Goal: Information Seeking & Learning: Find specific fact

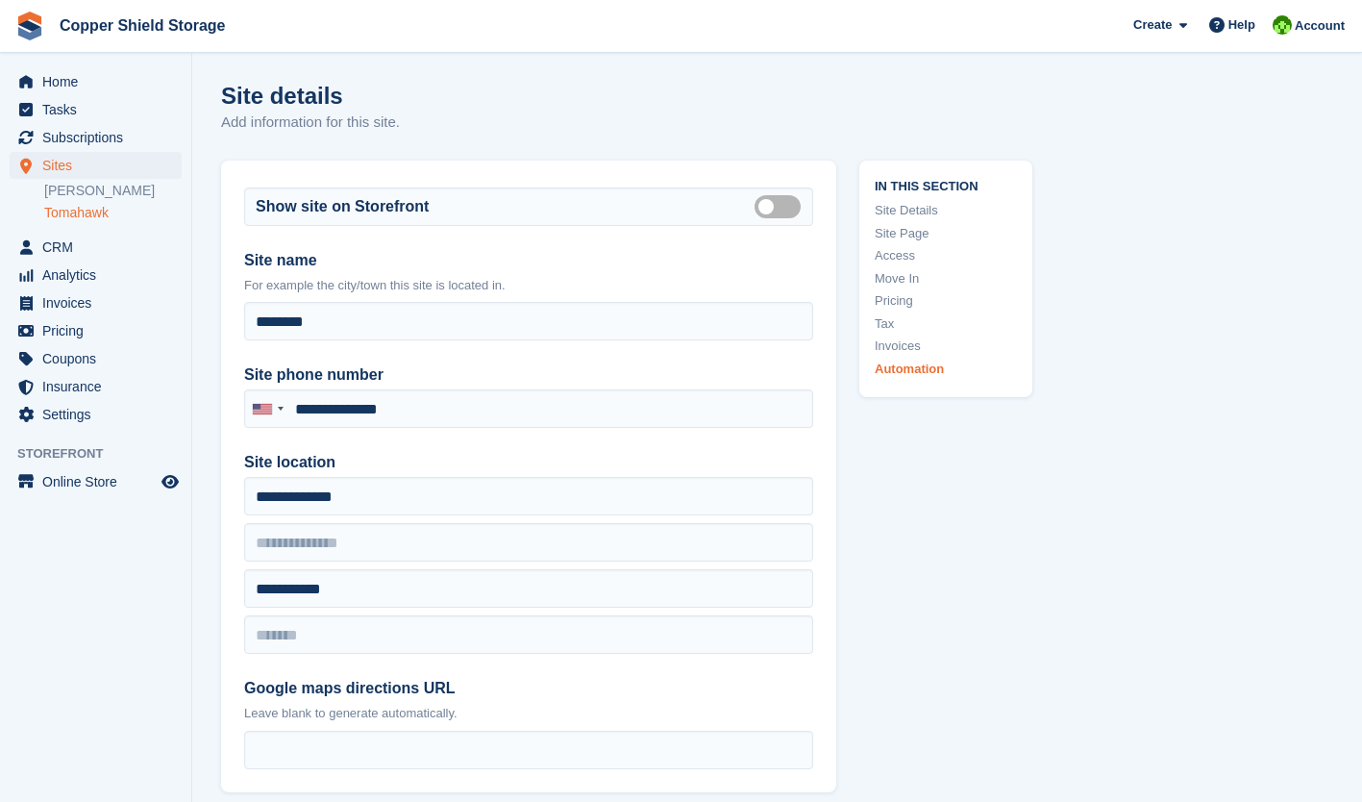
scroll to position [7200, 0]
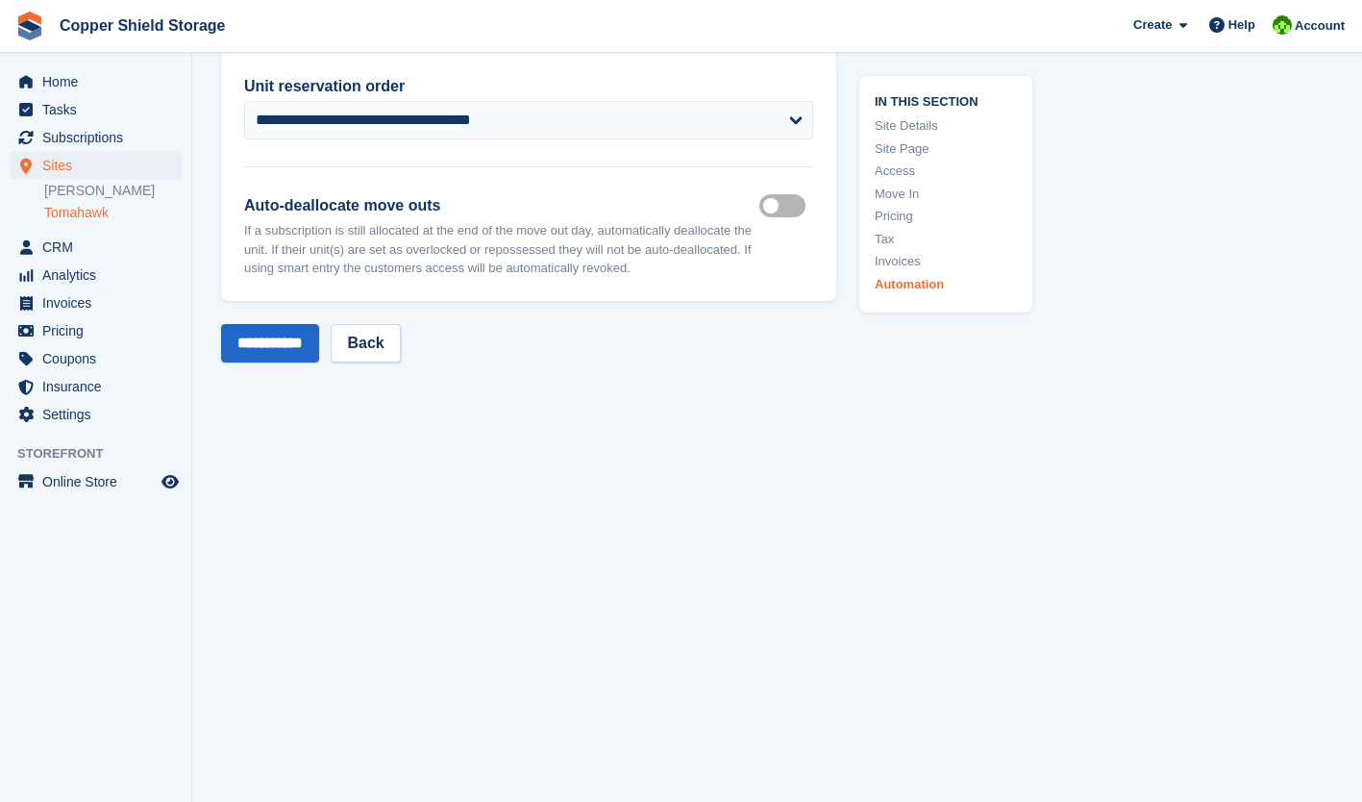
click at [63, 213] on link "Tomahawk" at bounding box center [112, 213] width 137 height 18
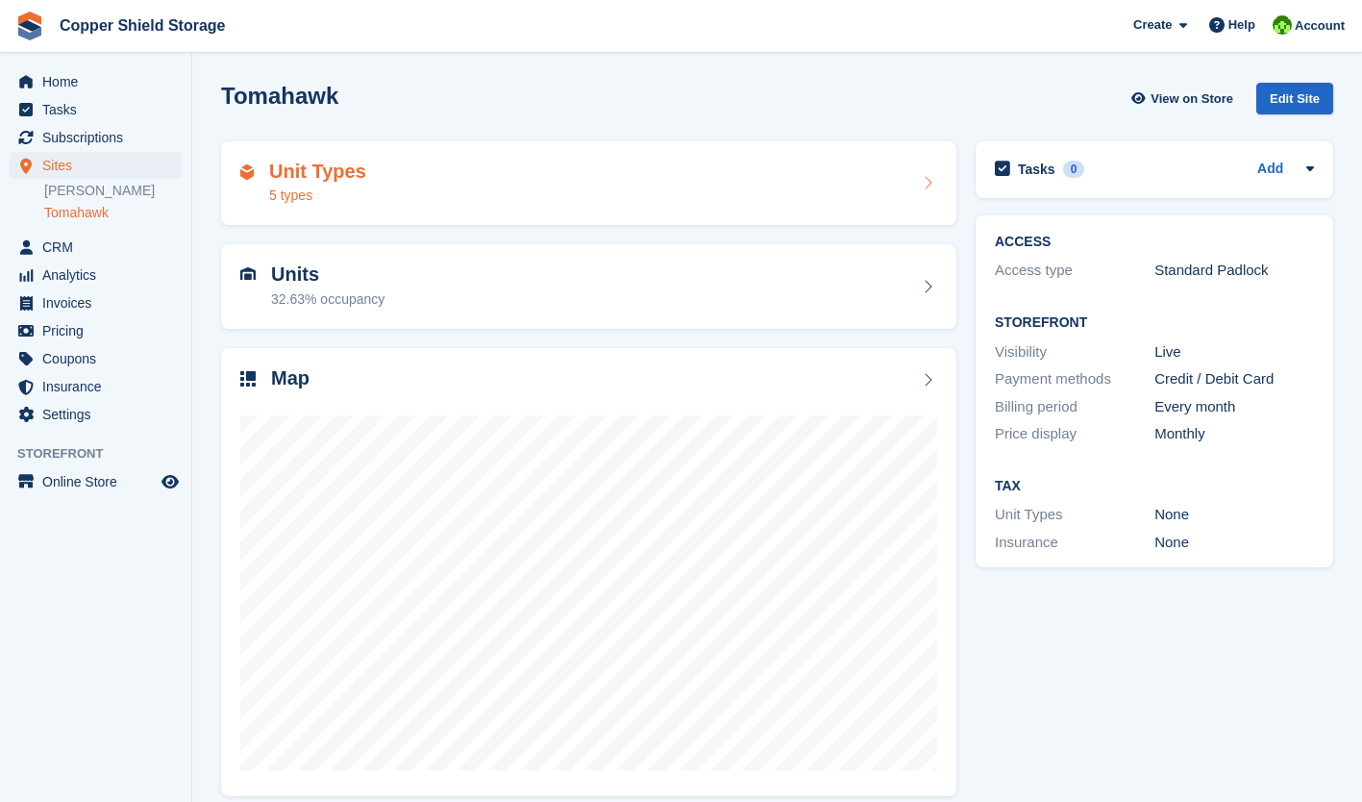
click at [437, 205] on div "Unit Types 5 types" at bounding box center [588, 184] width 697 height 46
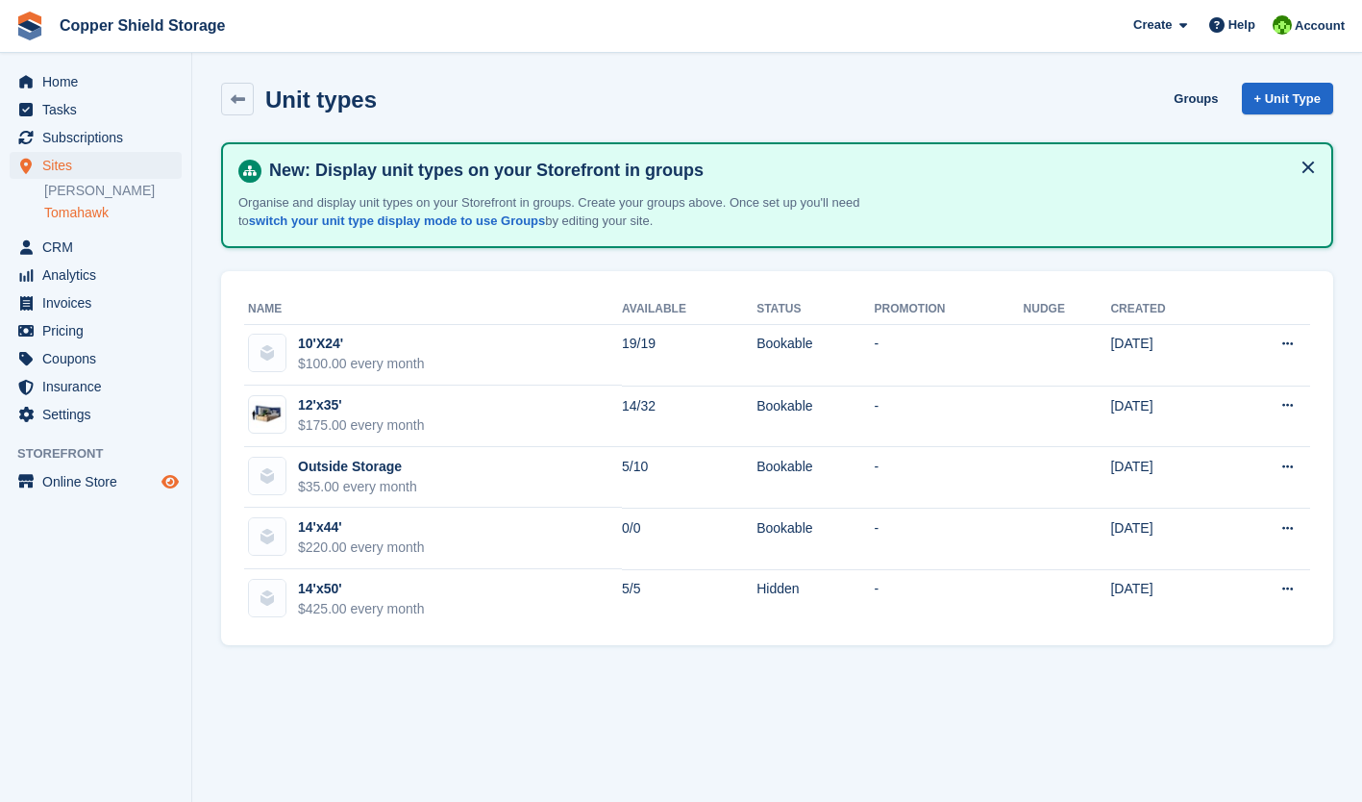
click at [176, 482] on icon "Preview store" at bounding box center [169, 481] width 17 height 15
click at [88, 145] on span "Subscriptions" at bounding box center [99, 137] width 115 height 27
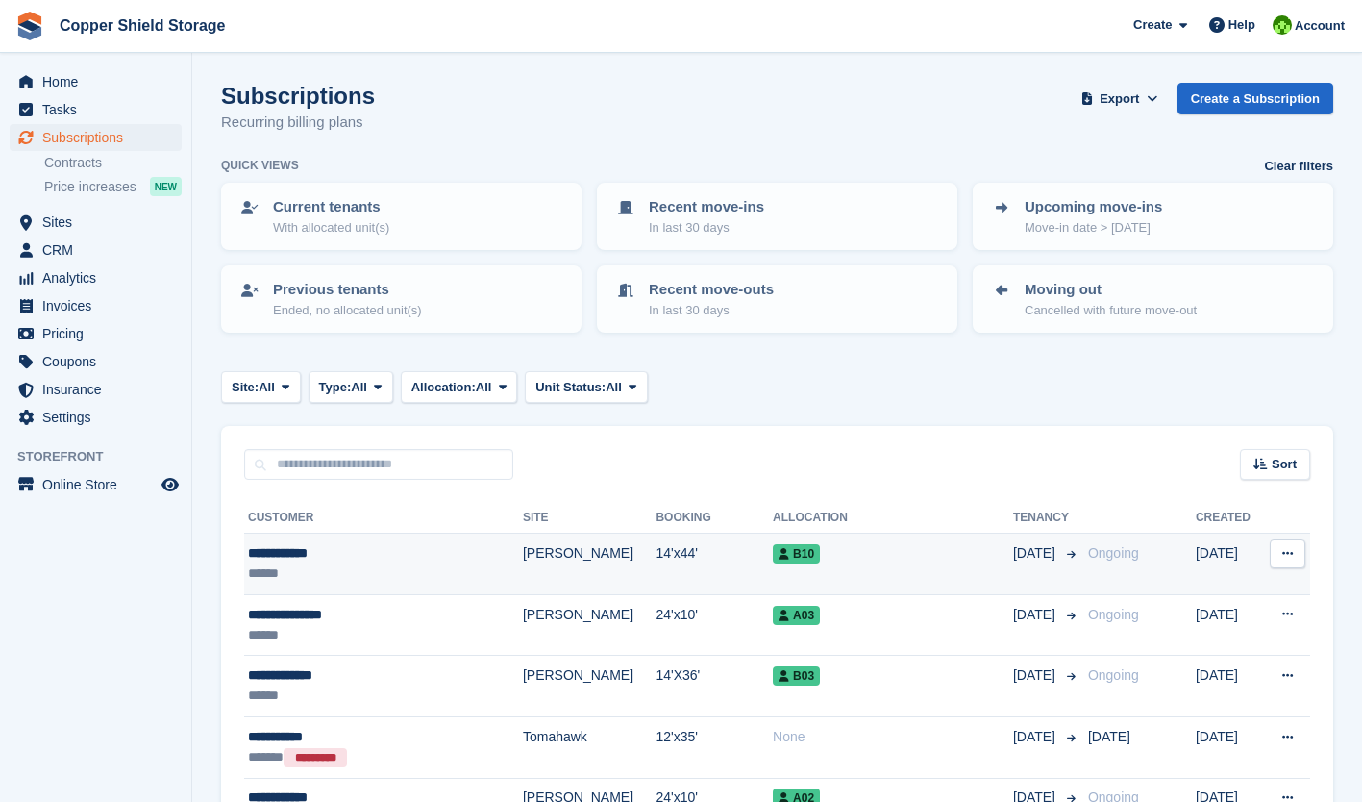
click at [558, 544] on td "[PERSON_NAME]" at bounding box center [589, 564] width 133 height 62
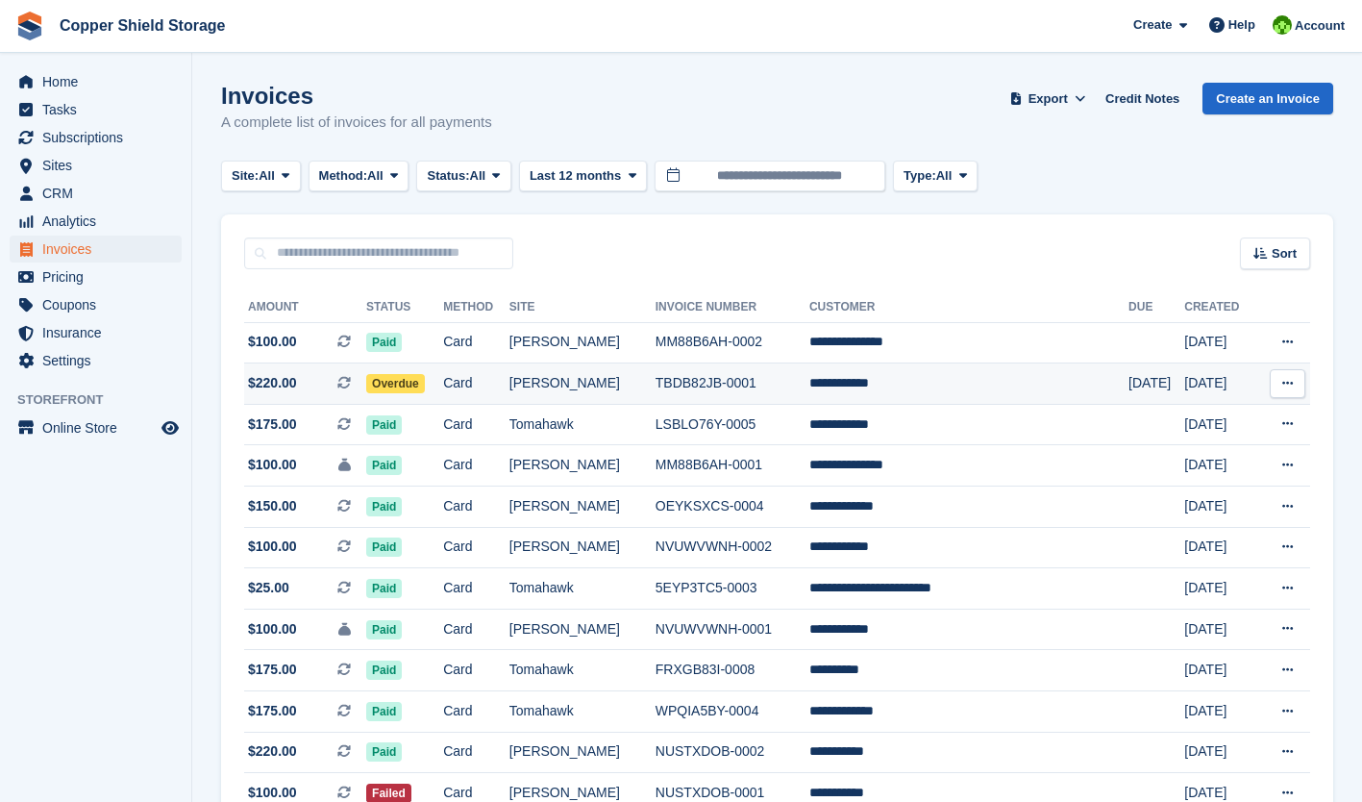
click at [899, 391] on td "**********" at bounding box center [968, 383] width 319 height 41
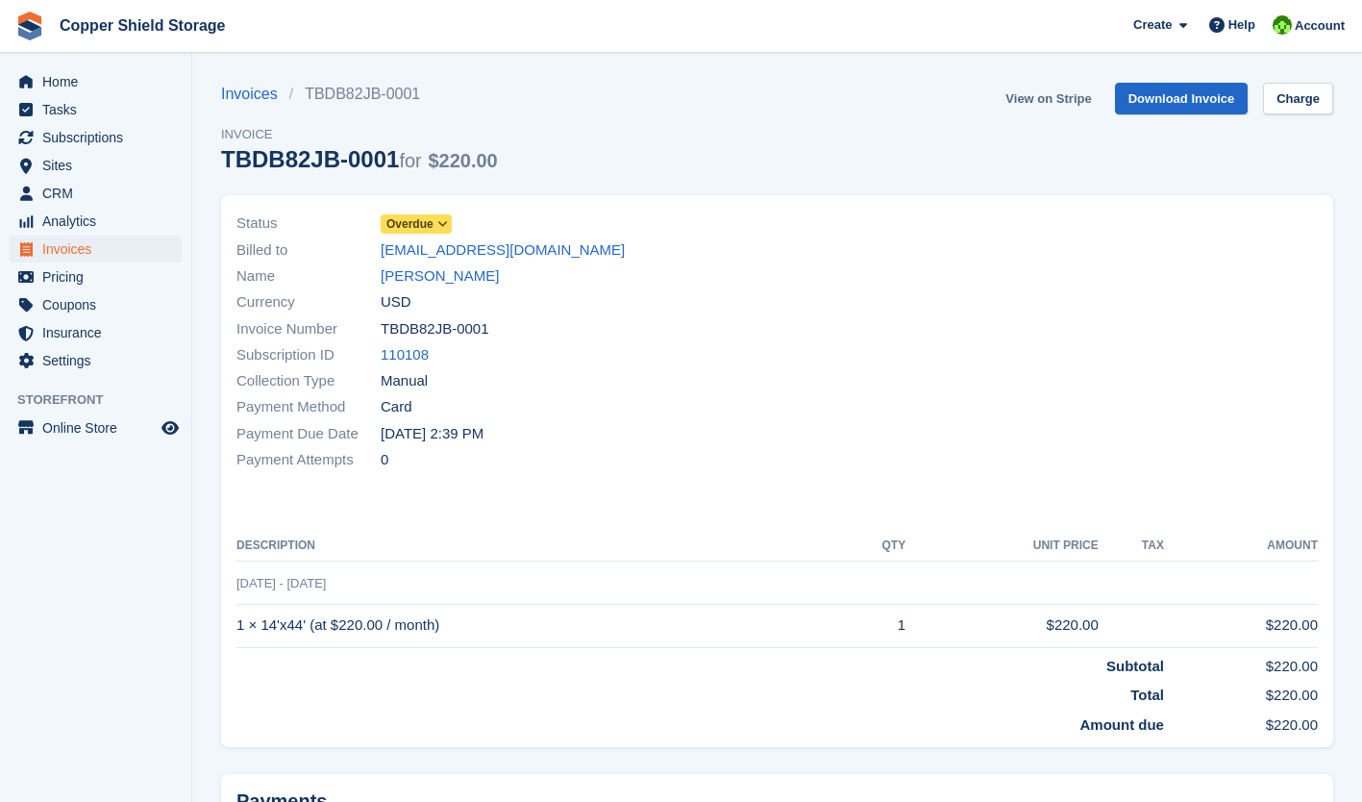
click at [1027, 101] on link "View on Stripe" at bounding box center [1048, 99] width 101 height 32
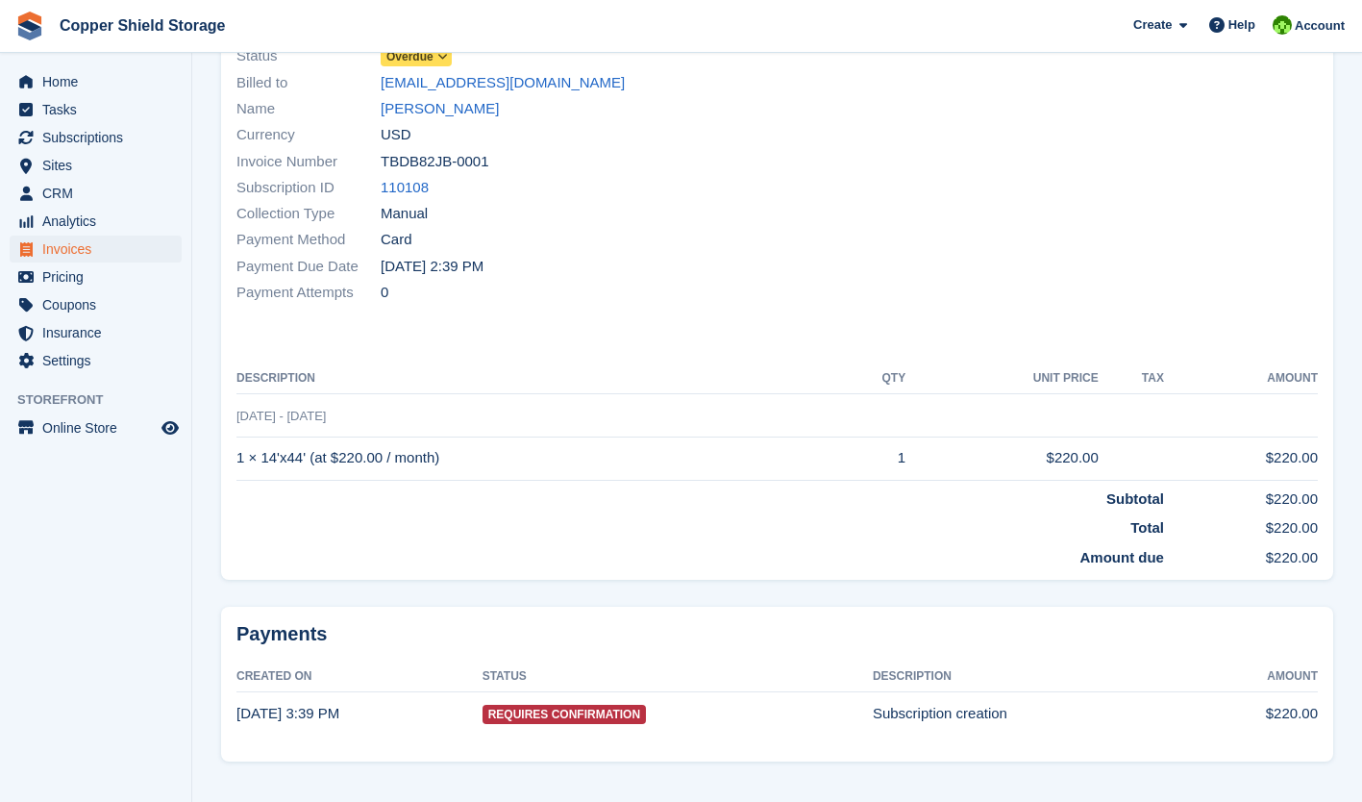
scroll to position [190, 0]
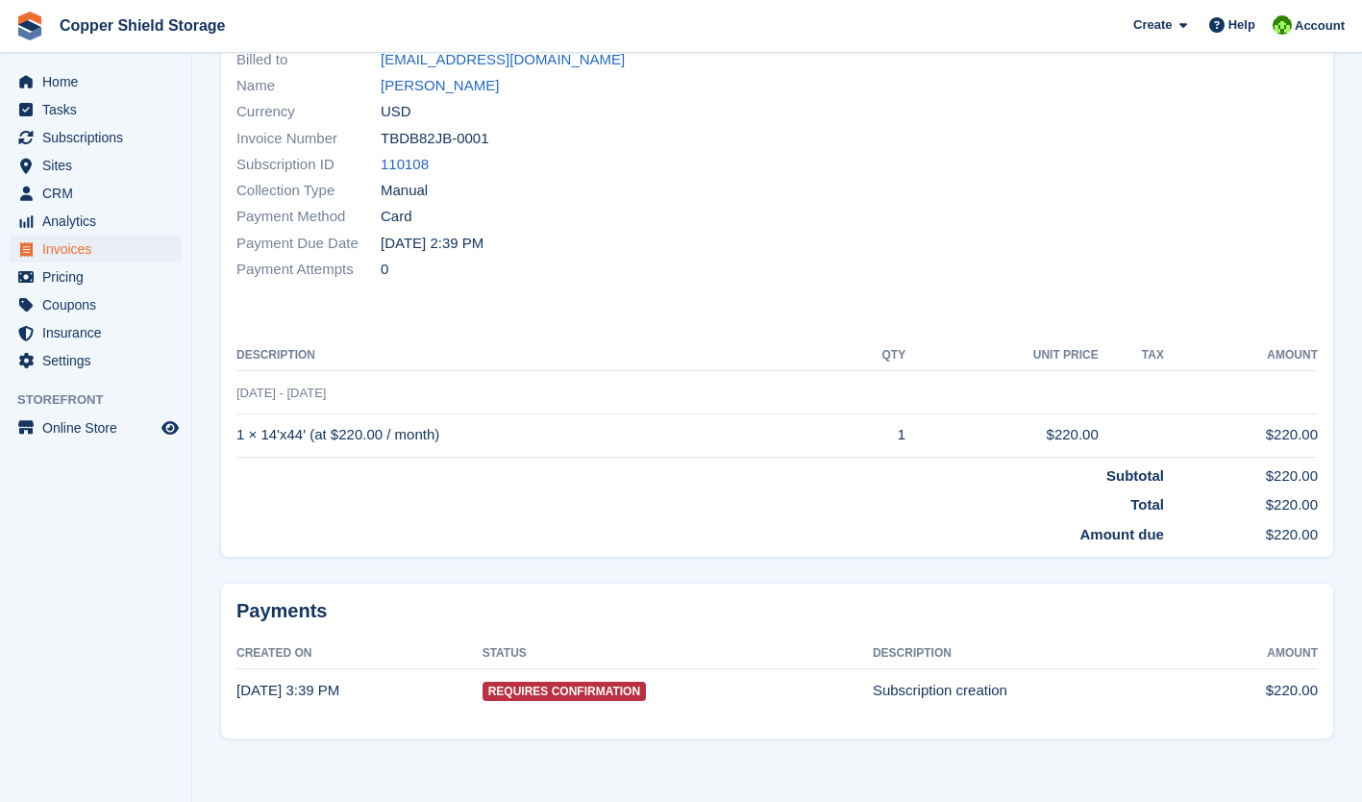
click at [599, 694] on span "Requires Confirmation" at bounding box center [564, 691] width 163 height 19
click at [958, 692] on td "Subscription creation" at bounding box center [1033, 690] width 321 height 42
click at [1339, 682] on div "Payments Created On Status Description Amount 24 Sep, 3:39 PM Requires Confirma…" at bounding box center [777, 666] width 1135 height 189
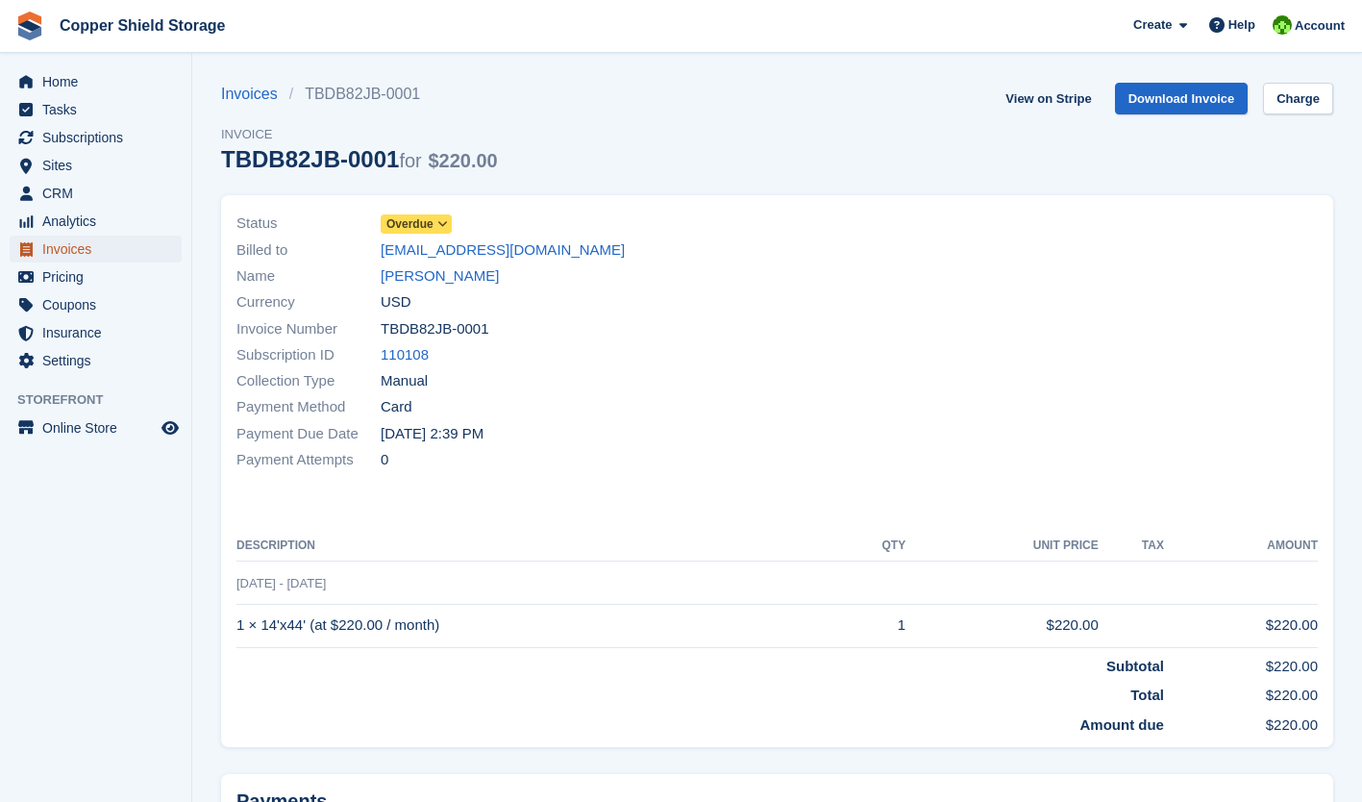
click at [49, 242] on span "Invoices" at bounding box center [99, 249] width 115 height 27
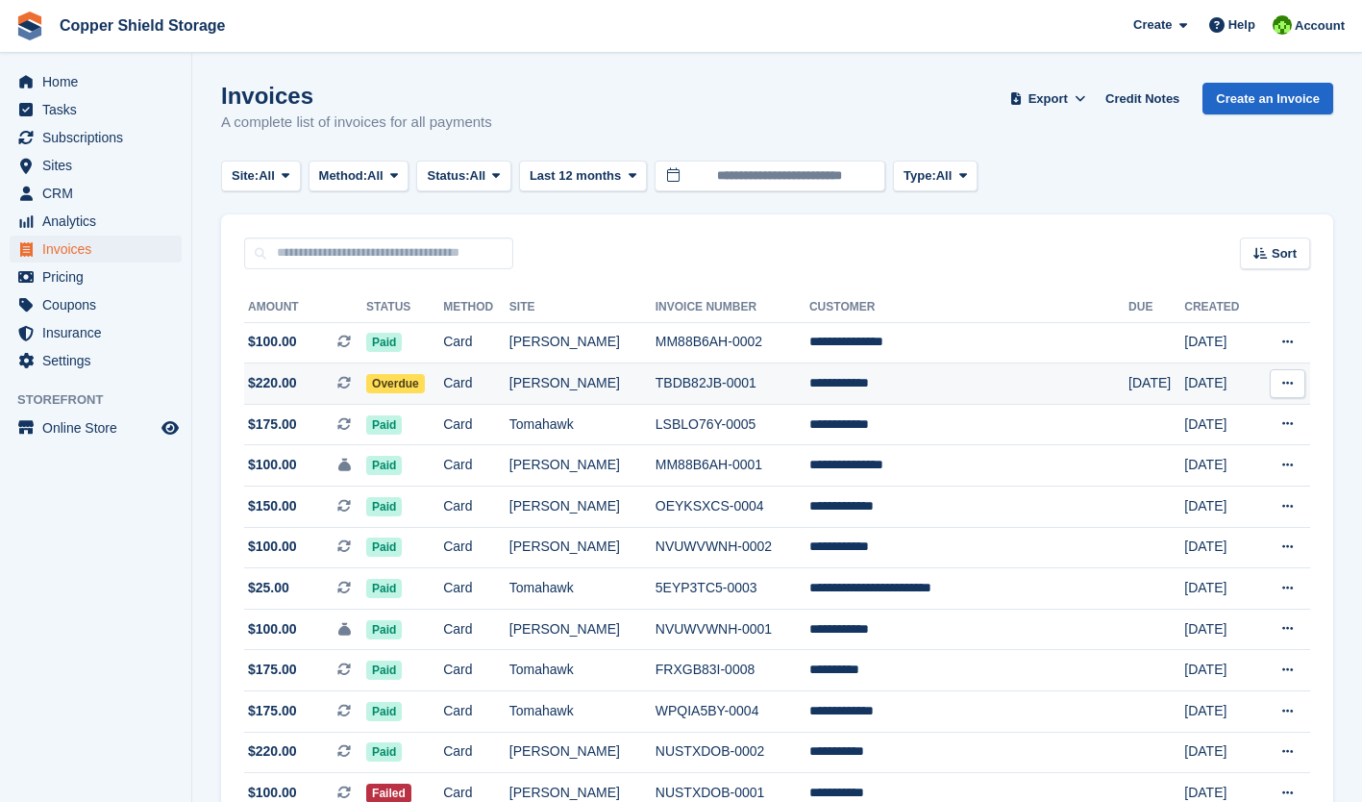
click at [443, 374] on td "Overdue" at bounding box center [404, 383] width 77 height 41
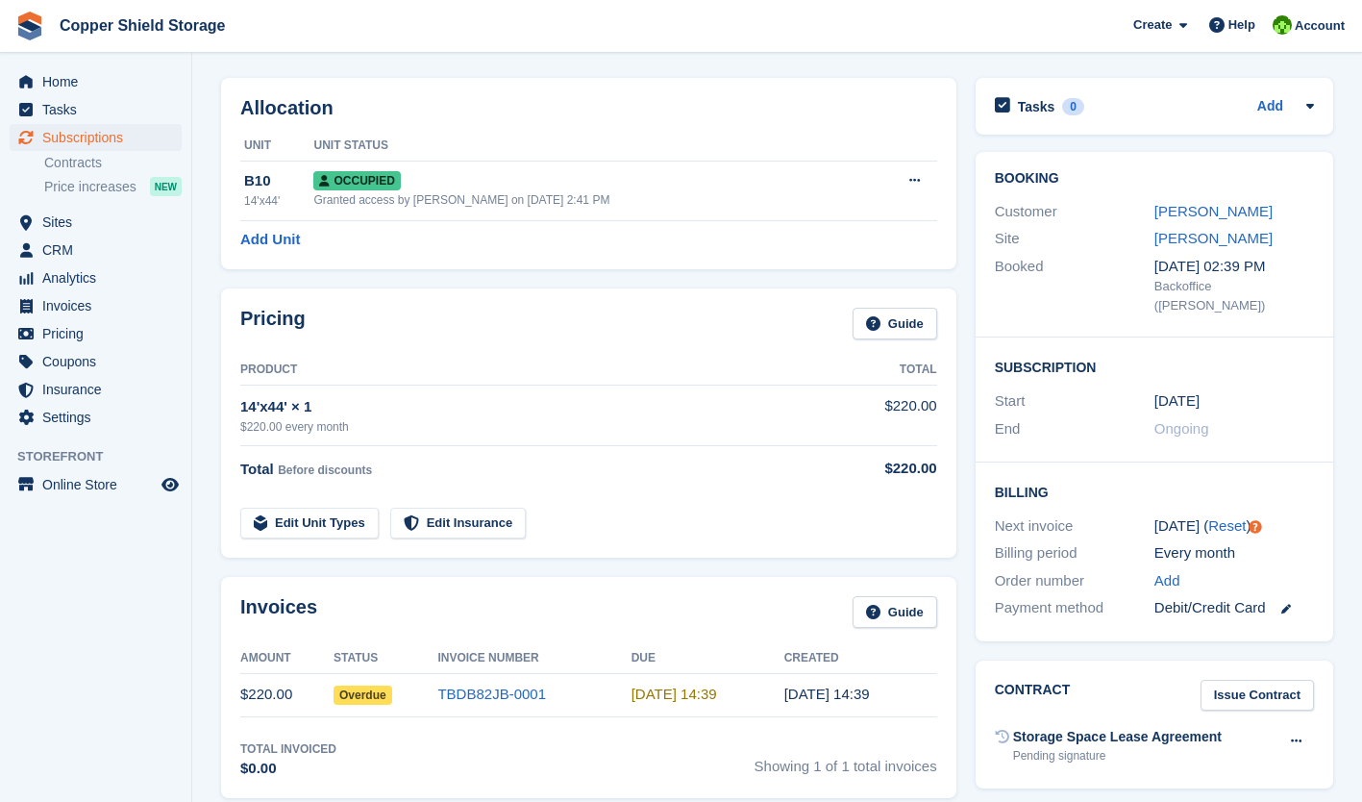
scroll to position [96, 0]
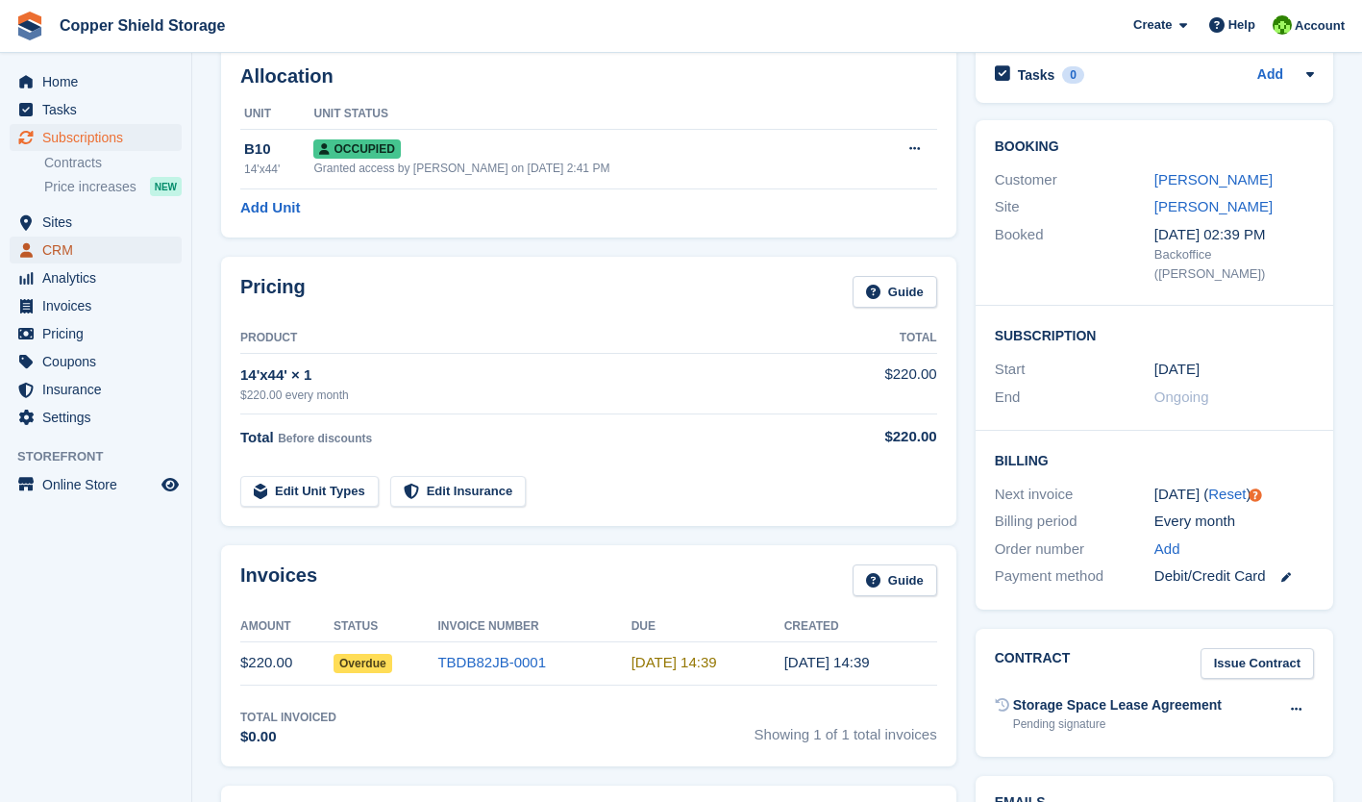
click at [48, 252] on span "CRM" at bounding box center [99, 249] width 115 height 27
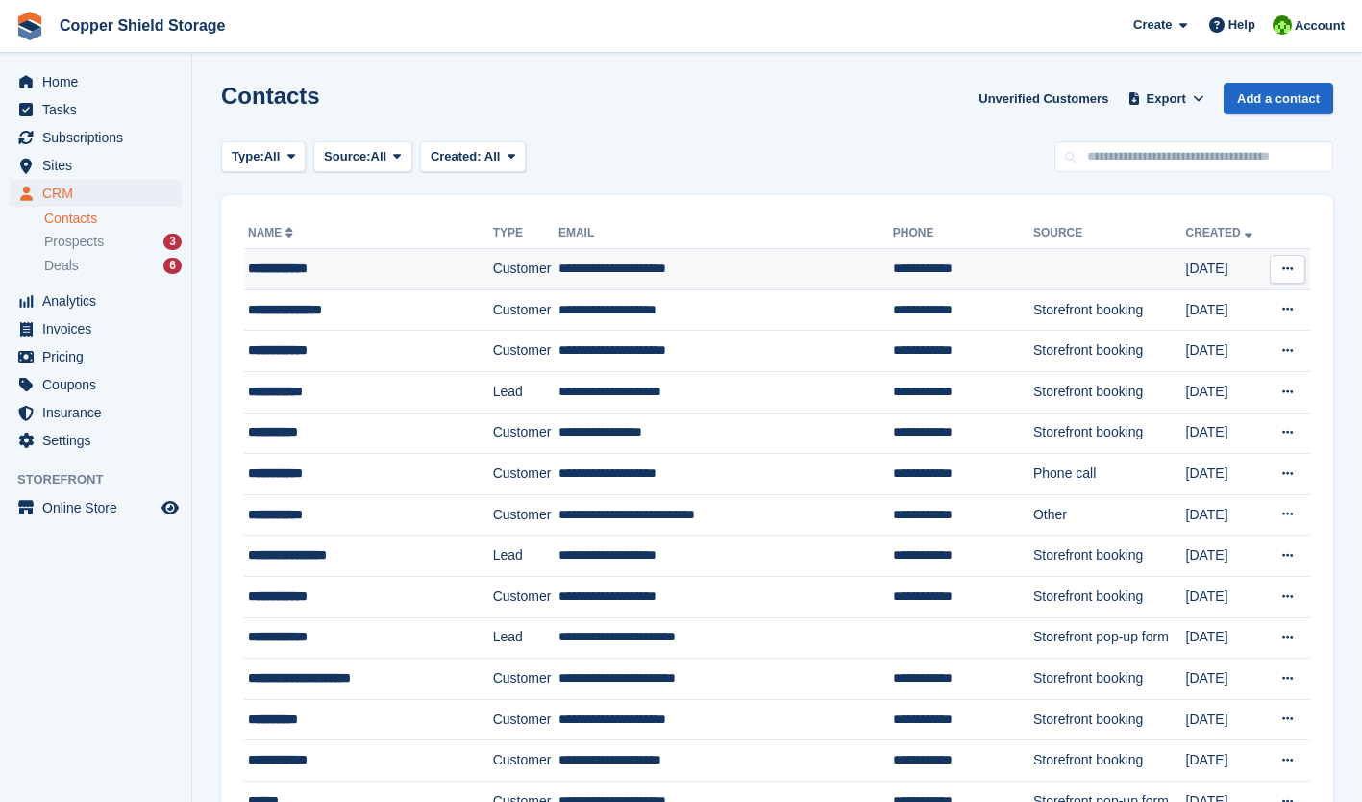
click at [573, 280] on td "**********" at bounding box center [725, 269] width 335 height 41
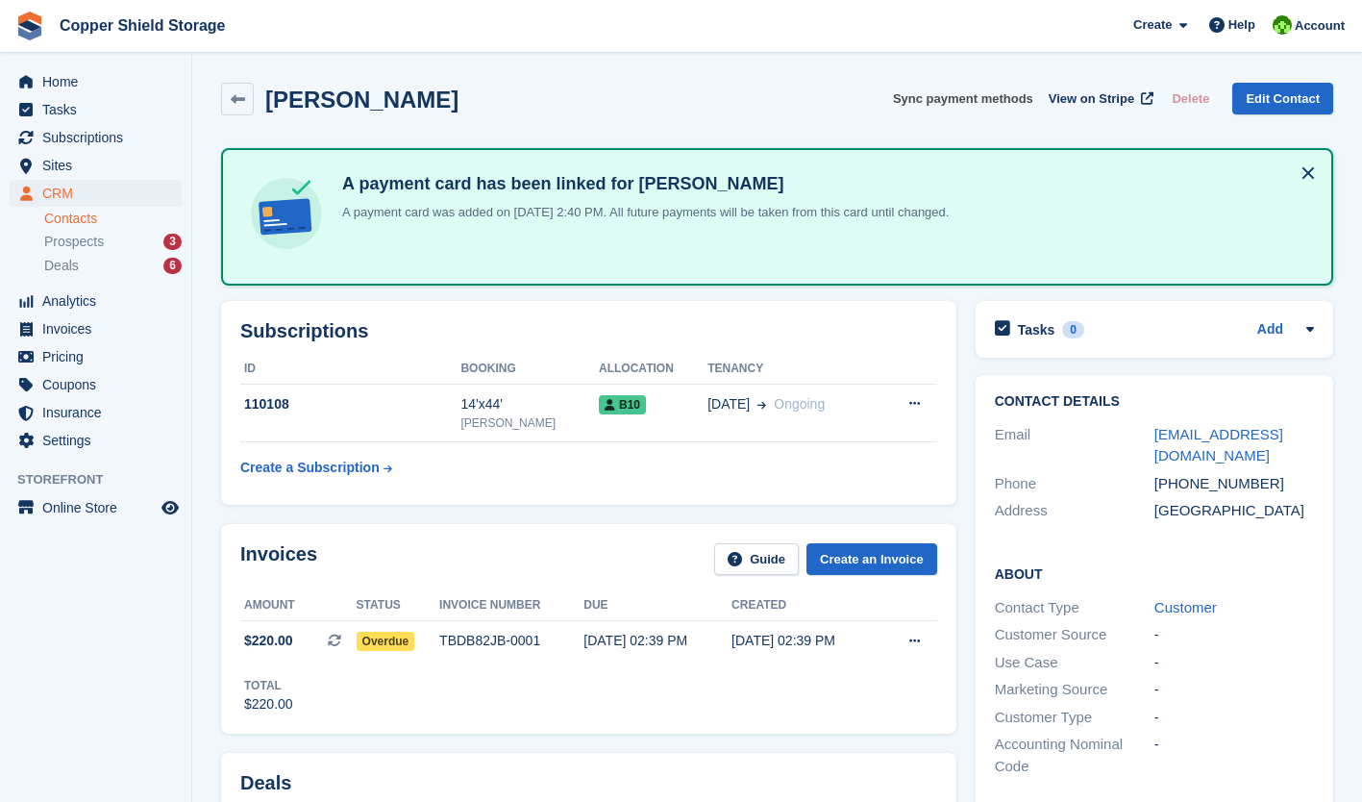
drag, startPoint x: 1009, startPoint y: 99, endPoint x: 770, endPoint y: 86, distance: 239.7
click at [1009, 99] on button "Sync payment methods" at bounding box center [963, 99] width 140 height 32
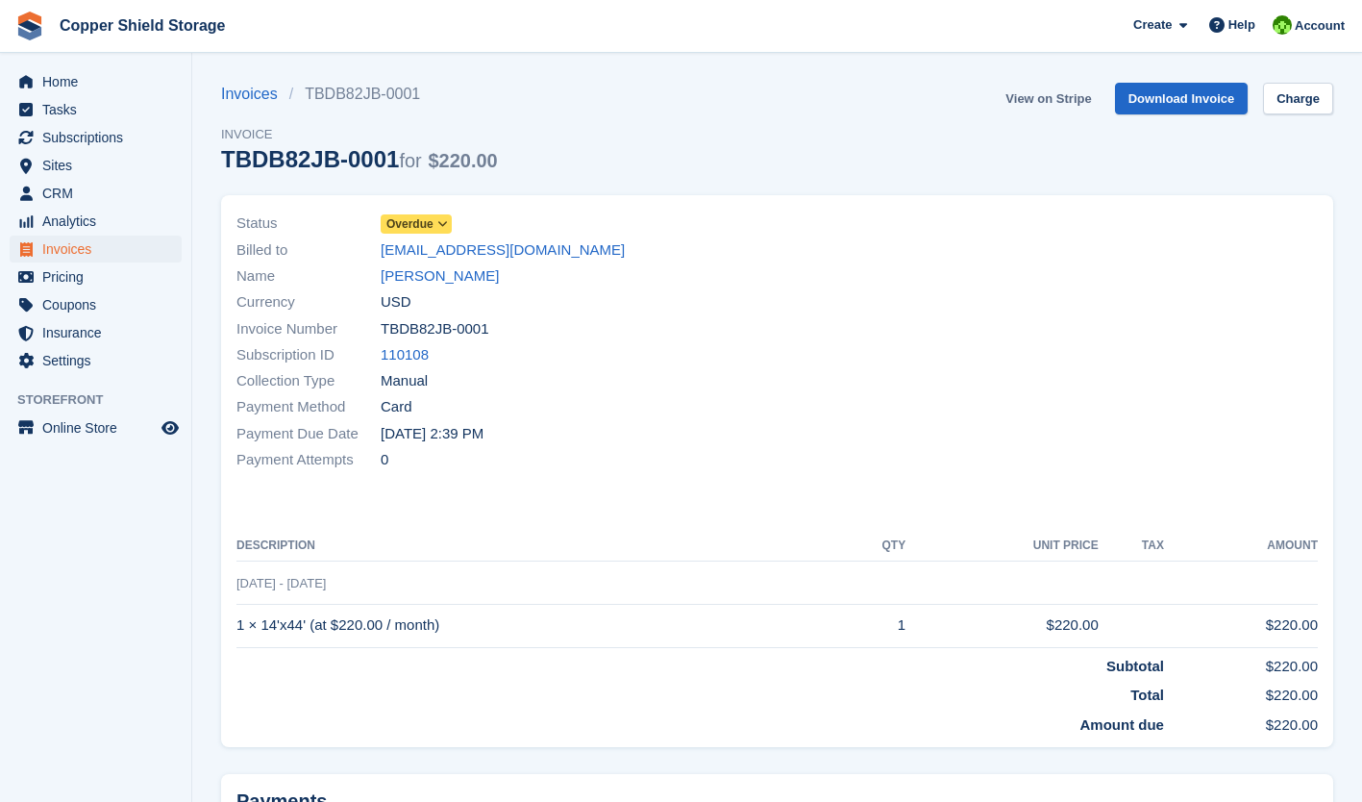
click at [1034, 98] on link "View on Stripe" at bounding box center [1048, 99] width 101 height 32
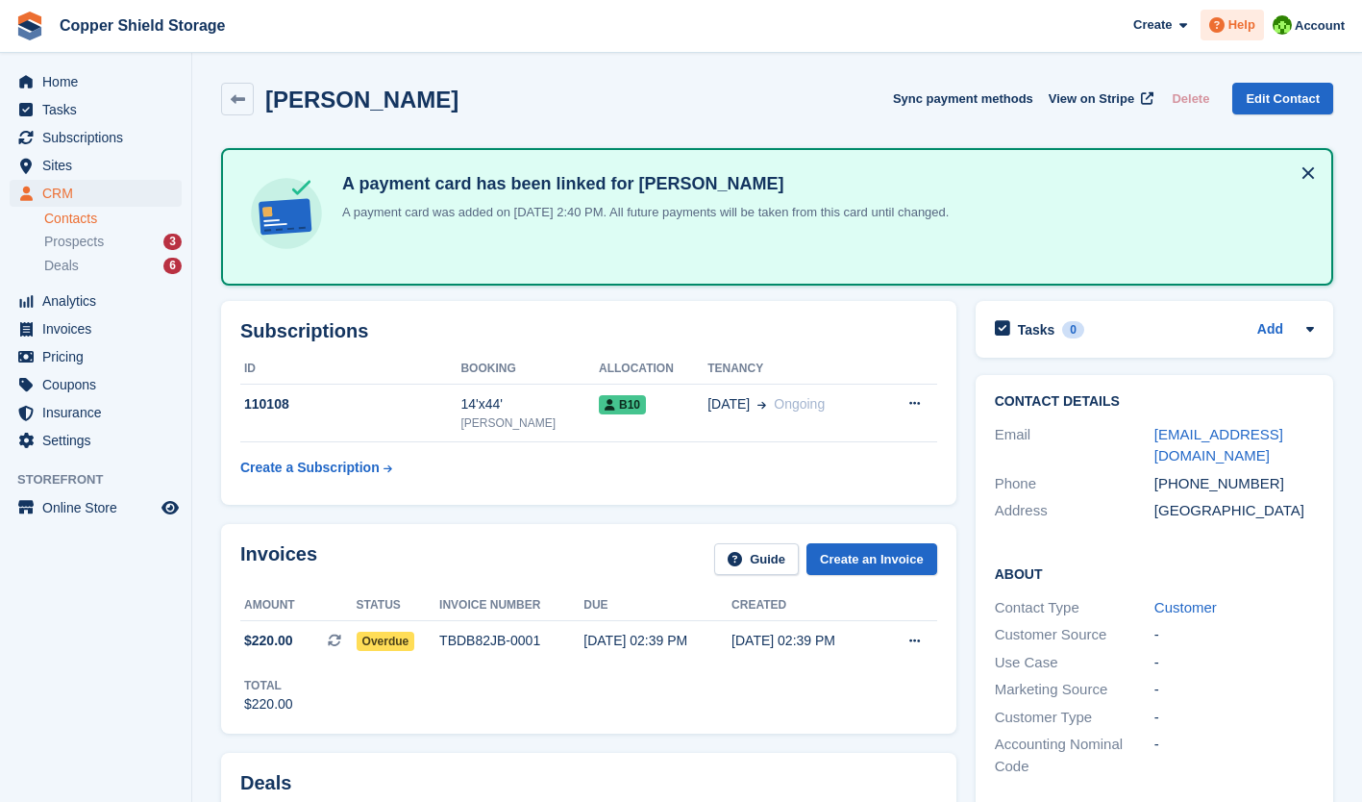
click at [1253, 23] on span "Help" at bounding box center [1241, 24] width 27 height 19
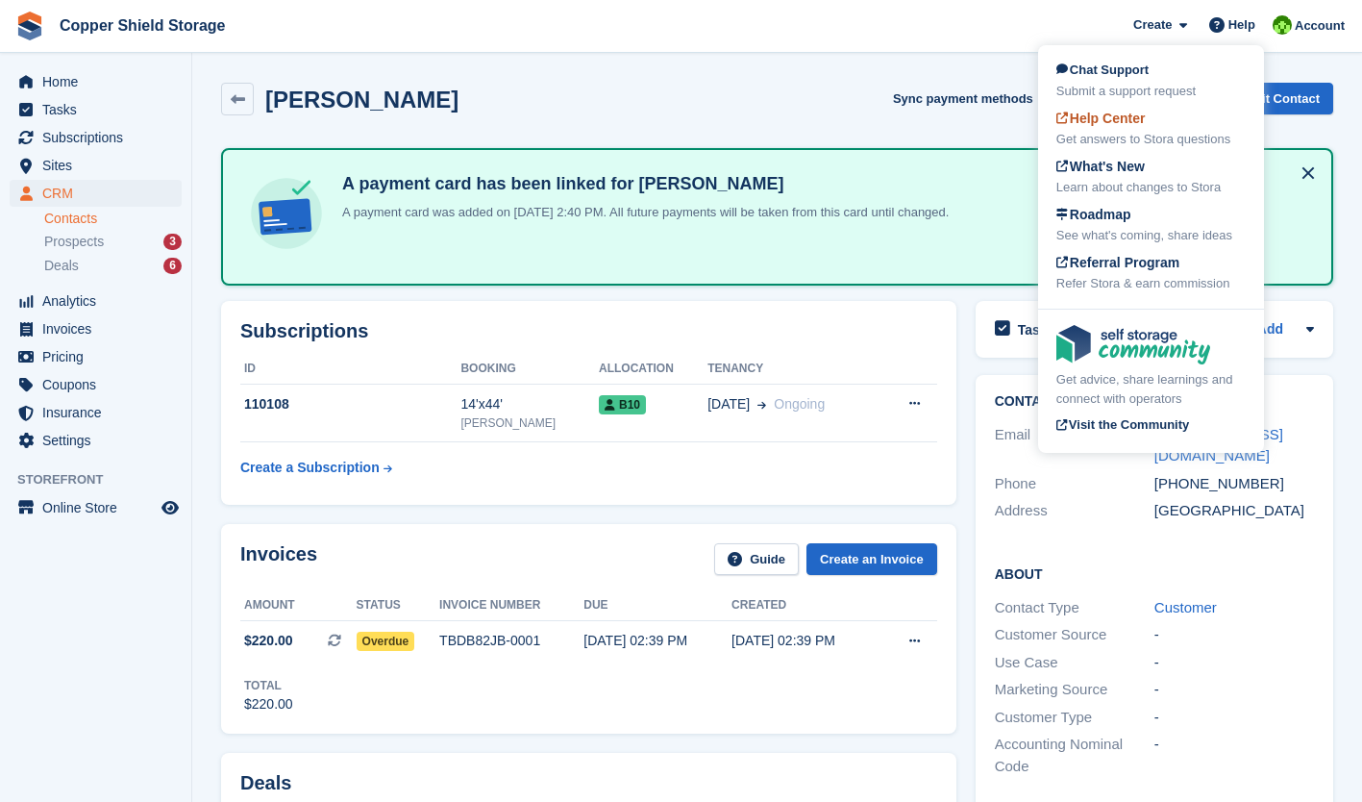
click at [1103, 124] on span "Help Center" at bounding box center [1100, 118] width 89 height 15
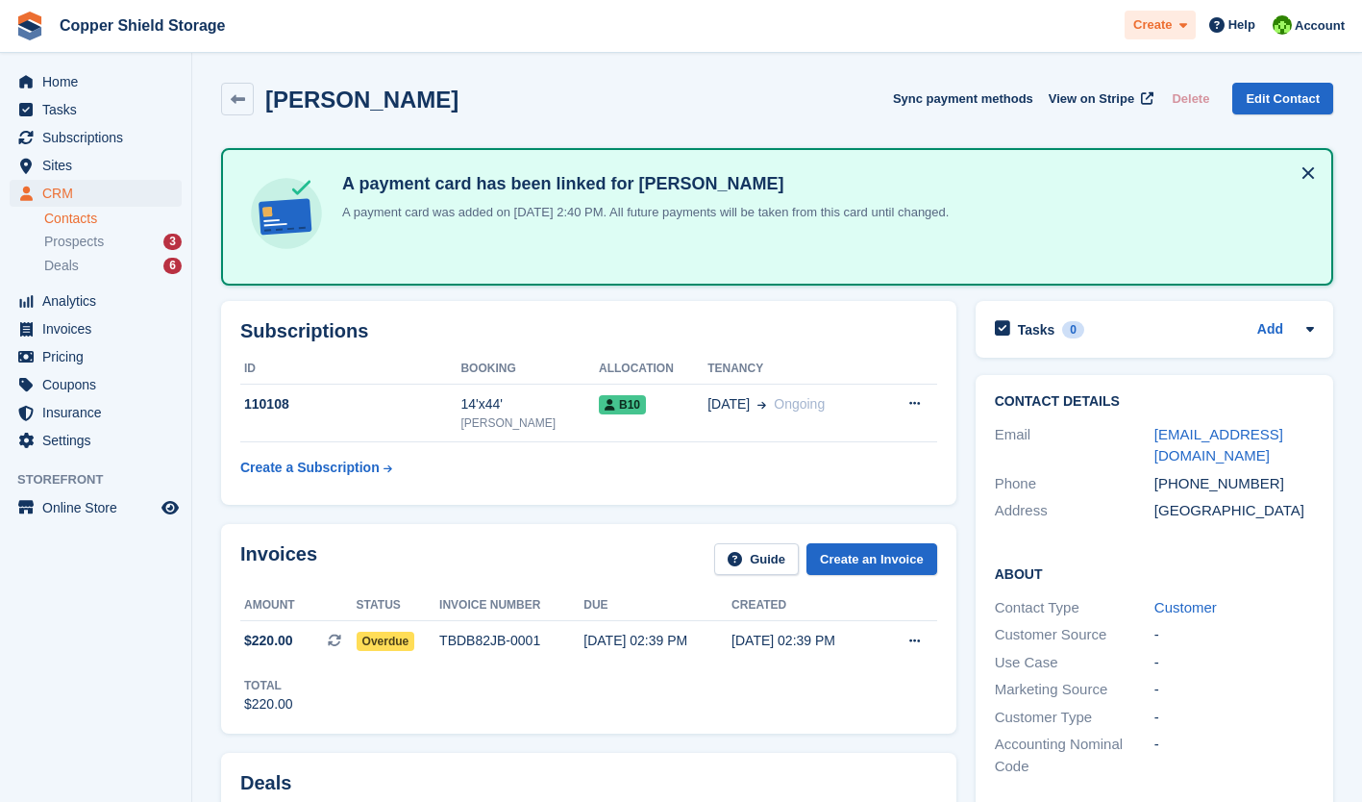
click at [1185, 37] on div "Create" at bounding box center [1160, 26] width 71 height 30
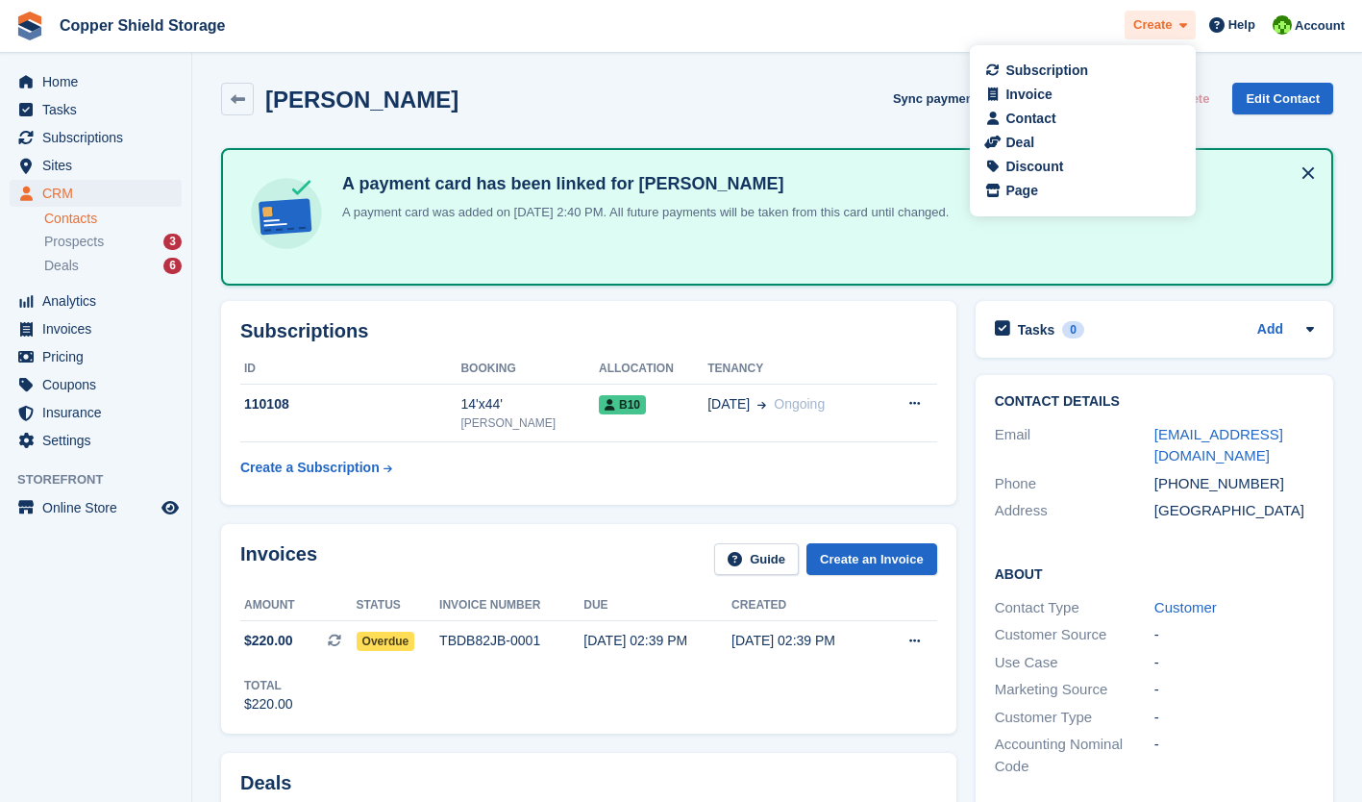
click at [1185, 37] on div "Create" at bounding box center [1160, 26] width 71 height 30
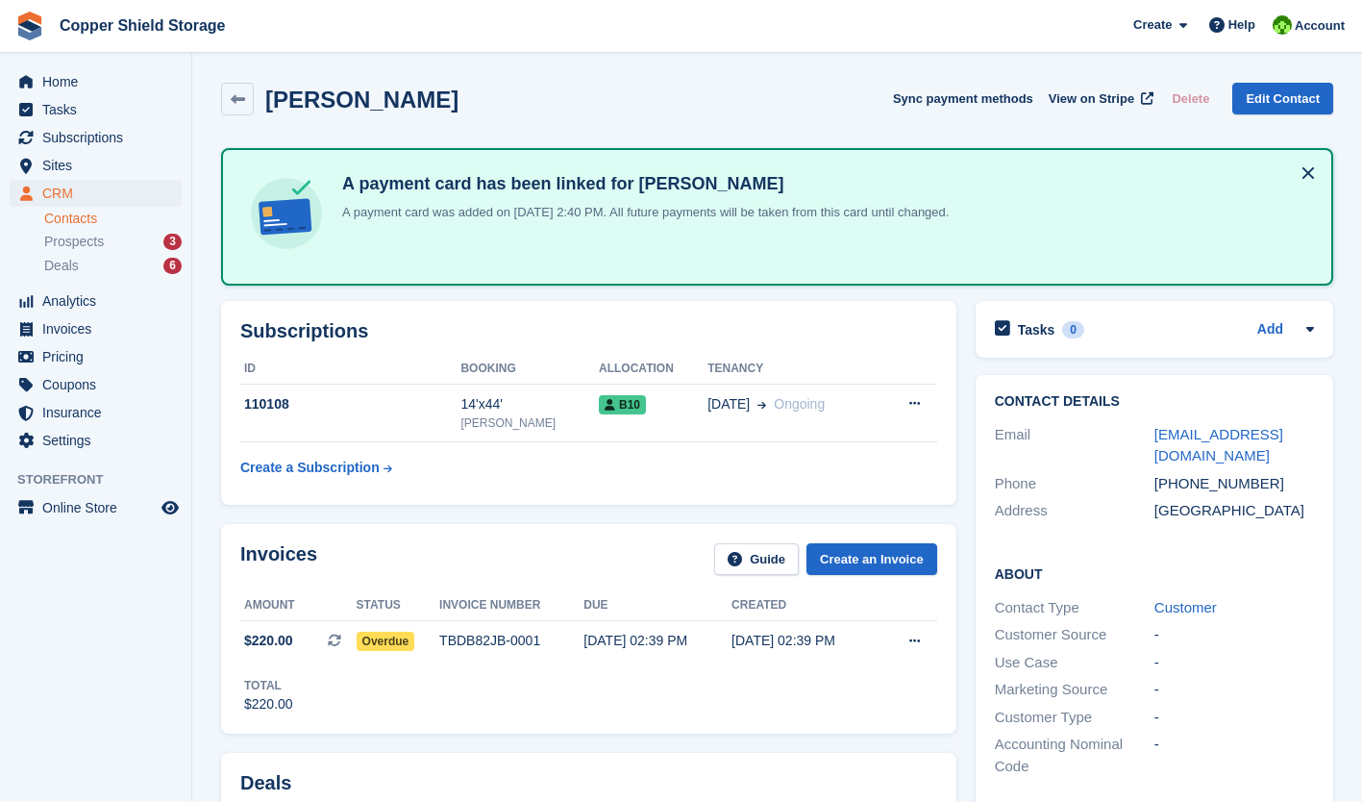
click at [75, 211] on link "Contacts" at bounding box center [112, 219] width 137 height 18
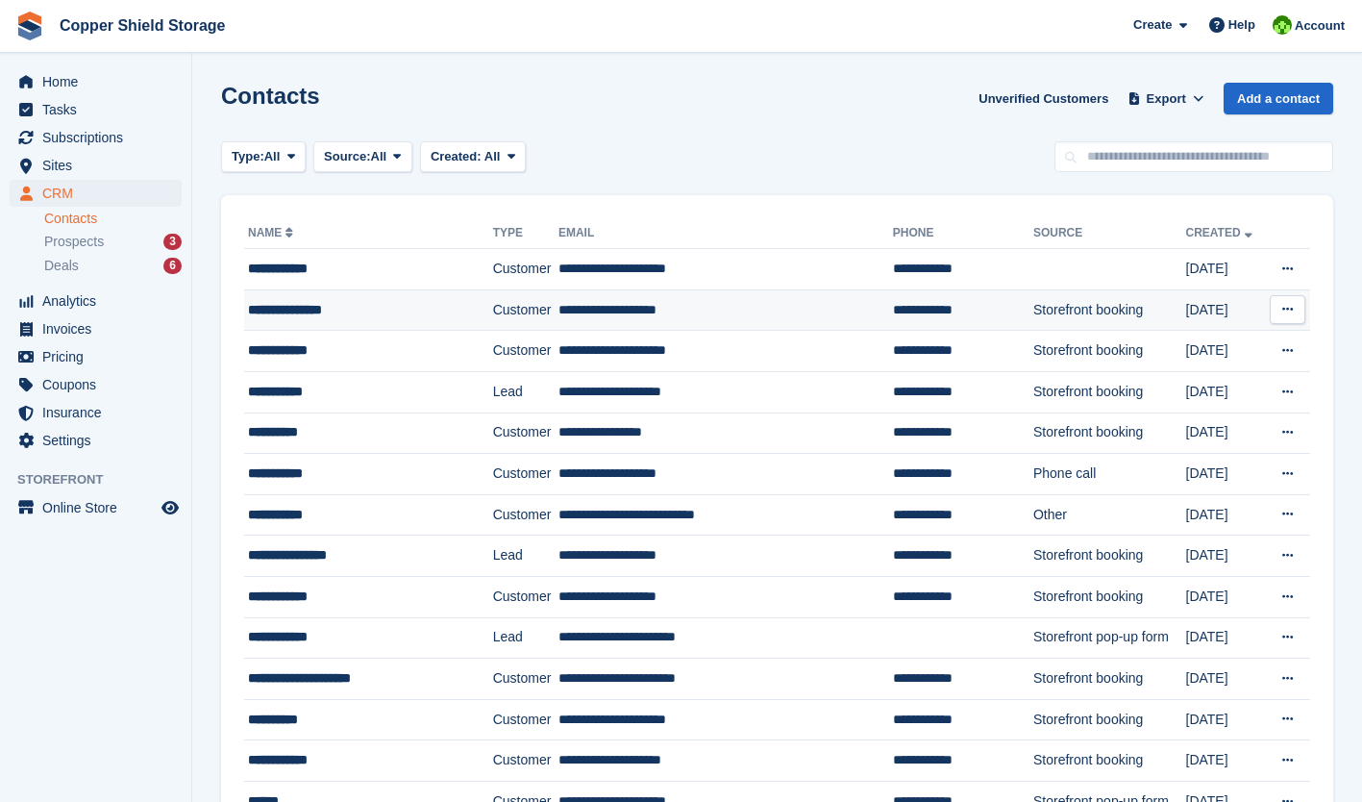
click at [409, 310] on div "**********" at bounding box center [356, 310] width 217 height 20
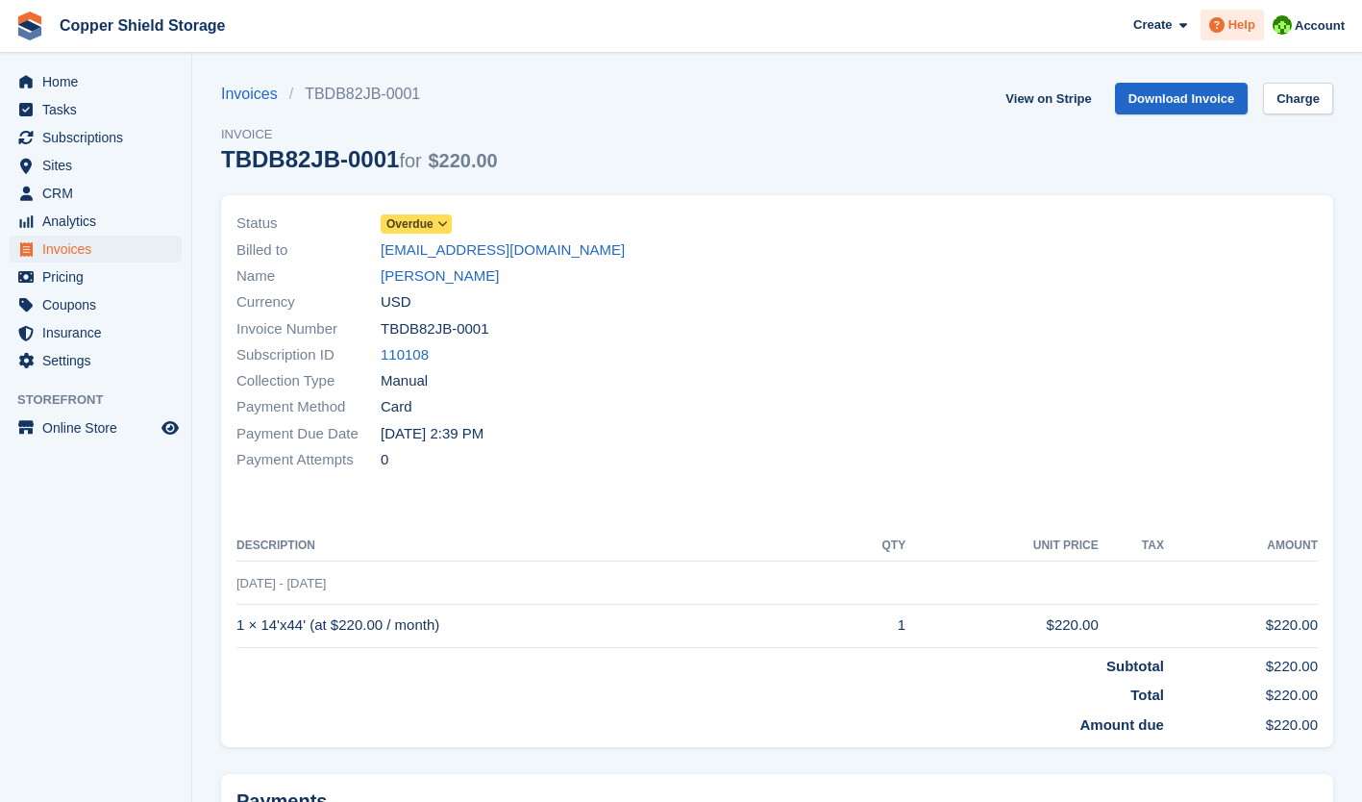
click at [1210, 38] on div "Help" at bounding box center [1232, 25] width 63 height 31
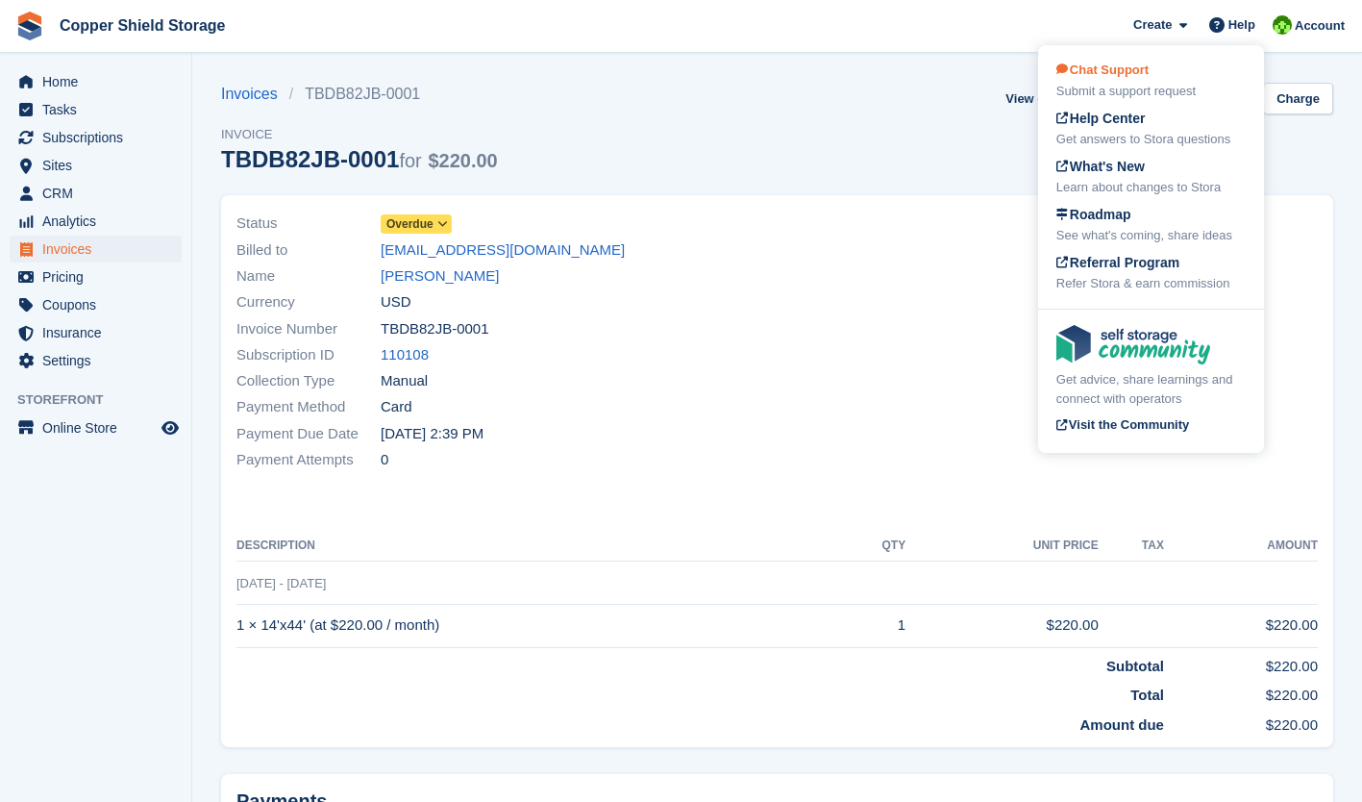
click at [1162, 83] on div "Submit a support request" at bounding box center [1150, 91] width 189 height 19
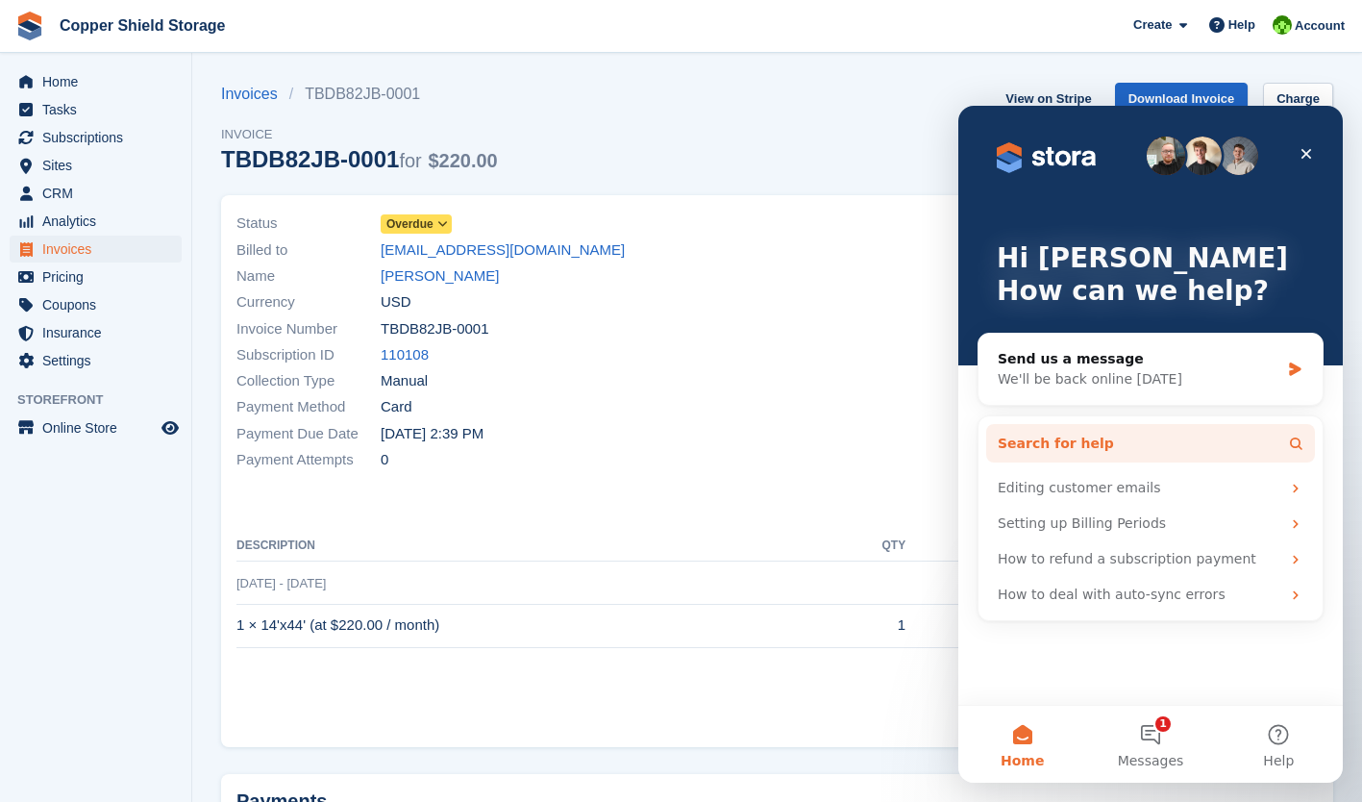
click at [1241, 448] on button "Search for help" at bounding box center [1150, 443] width 329 height 38
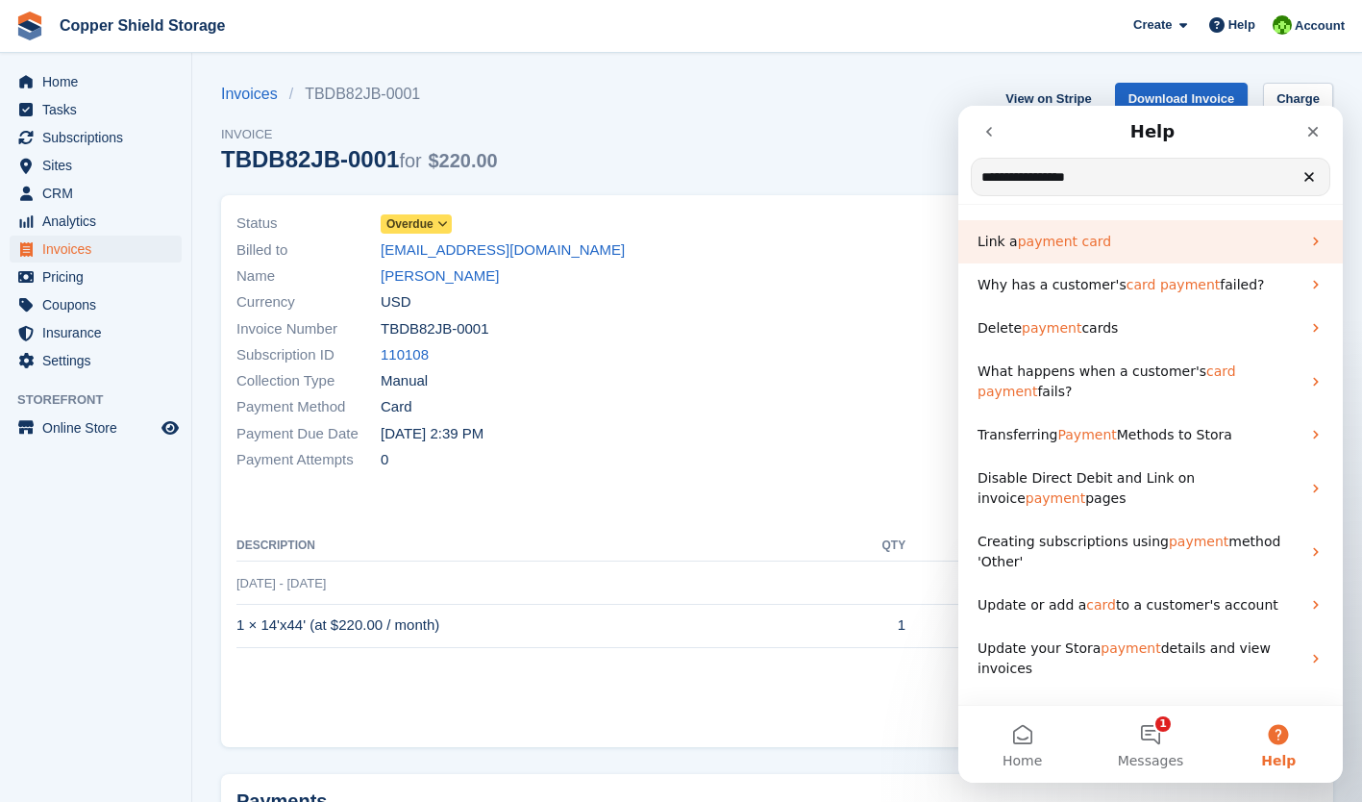
type input "**********"
click at [1055, 250] on p "Link a payment card" at bounding box center [1139, 242] width 323 height 20
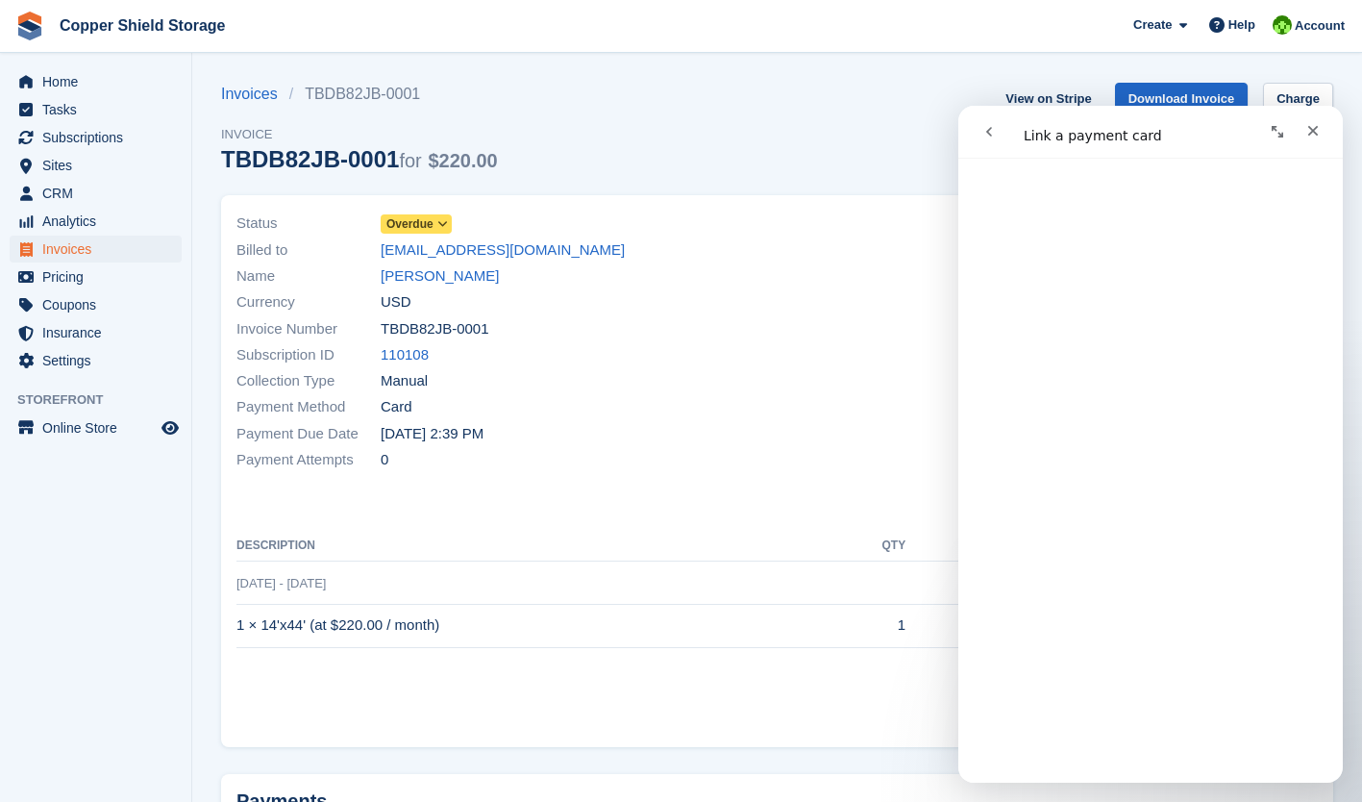
scroll to position [1055, 0]
click at [710, 124] on div "Invoices TBDB82JB-0001 Invoice TBDB82JB-0001 for $220.00 View on Stripe Downloa…" at bounding box center [777, 139] width 1112 height 112
click at [1003, 129] on button "go back" at bounding box center [989, 131] width 37 height 37
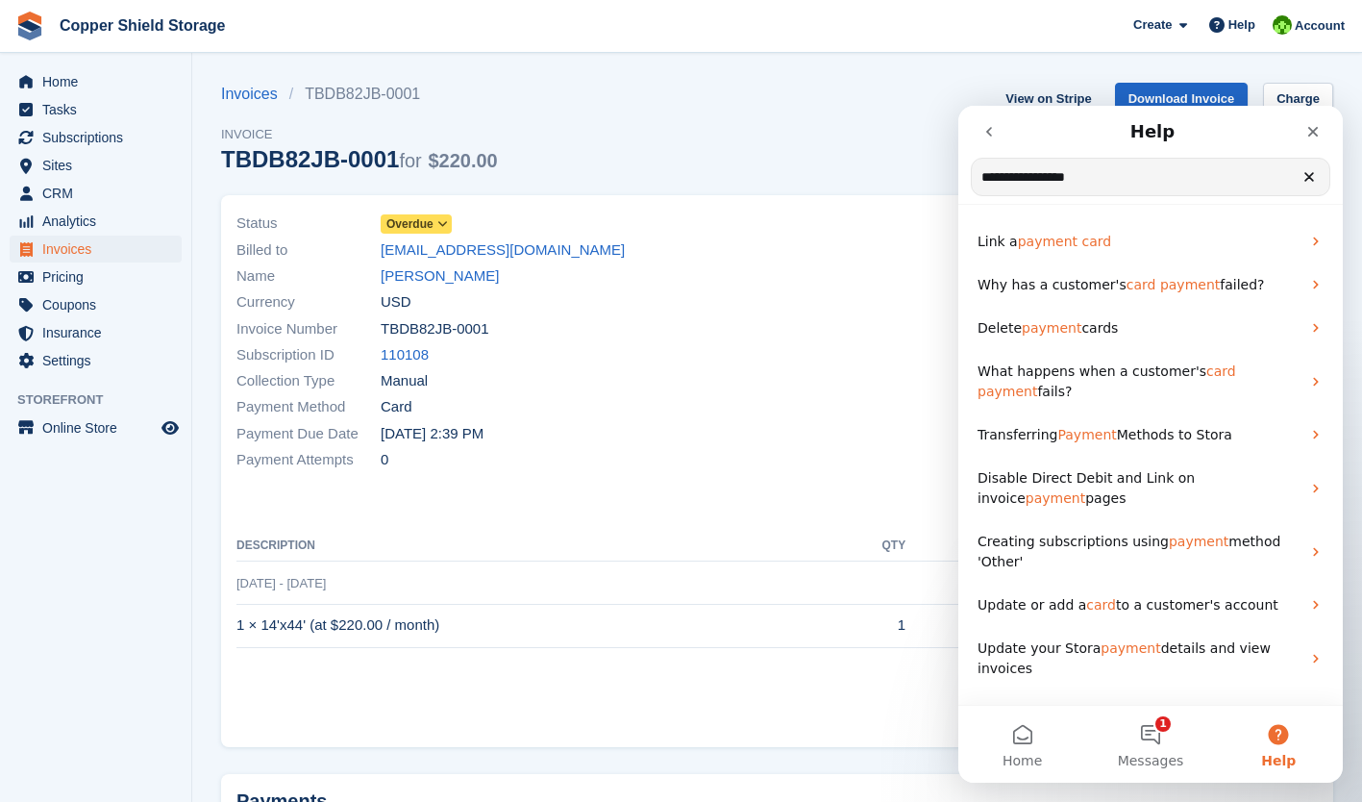
click at [979, 132] on button "go back" at bounding box center [989, 131] width 37 height 37
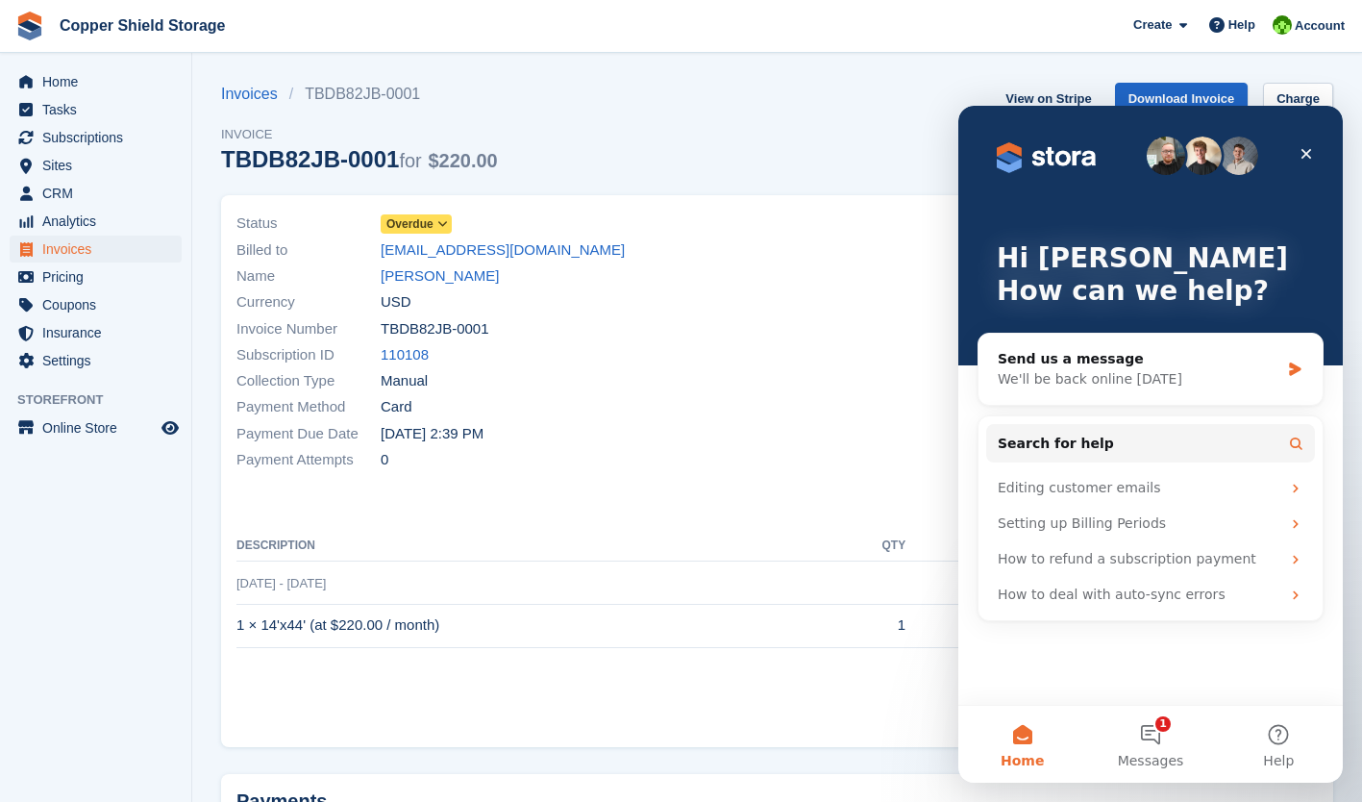
click at [979, 132] on div "Hi Stephanie 👋 How can we help?" at bounding box center [1151, 236] width 346 height 260
click at [1308, 156] on icon "Close" at bounding box center [1307, 154] width 11 height 11
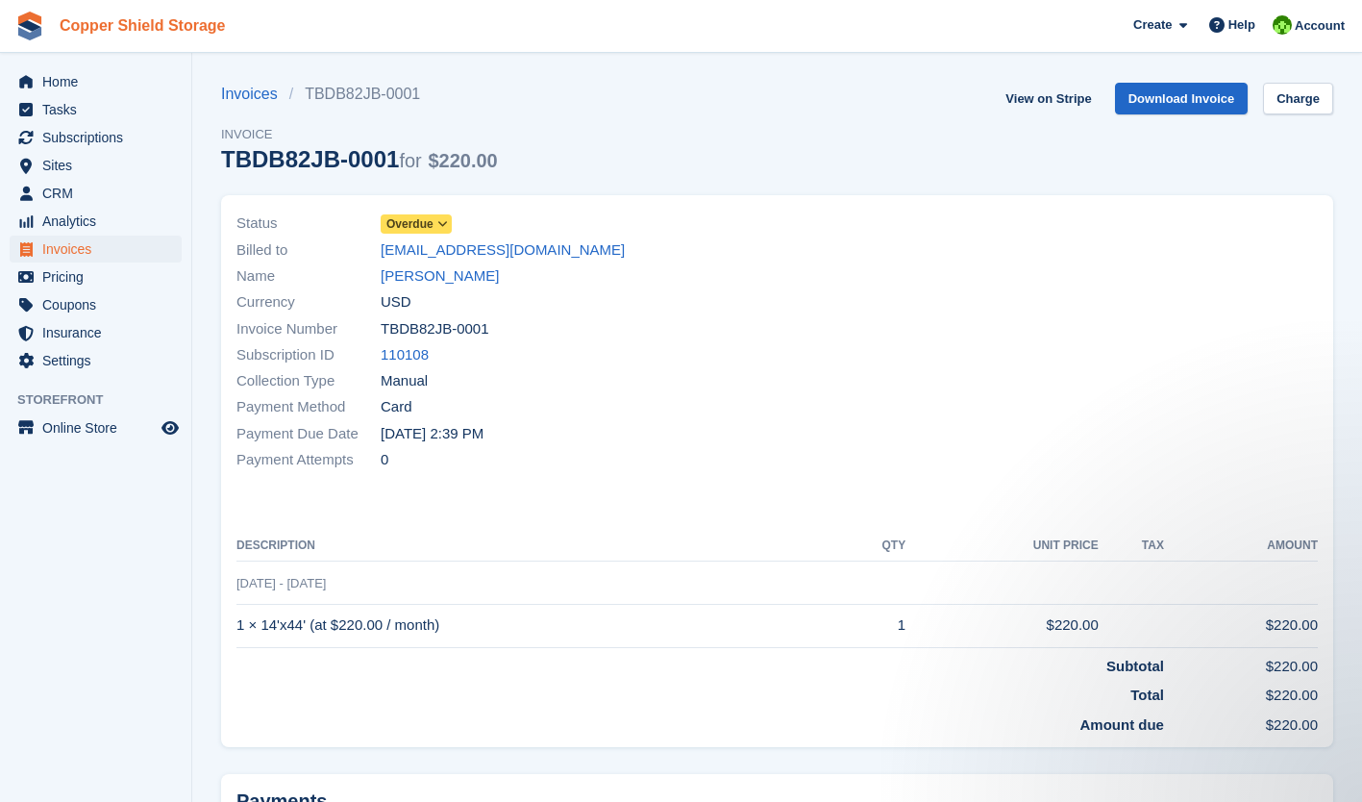
scroll to position [0, 0]
click at [85, 244] on span "Invoices" at bounding box center [99, 249] width 115 height 27
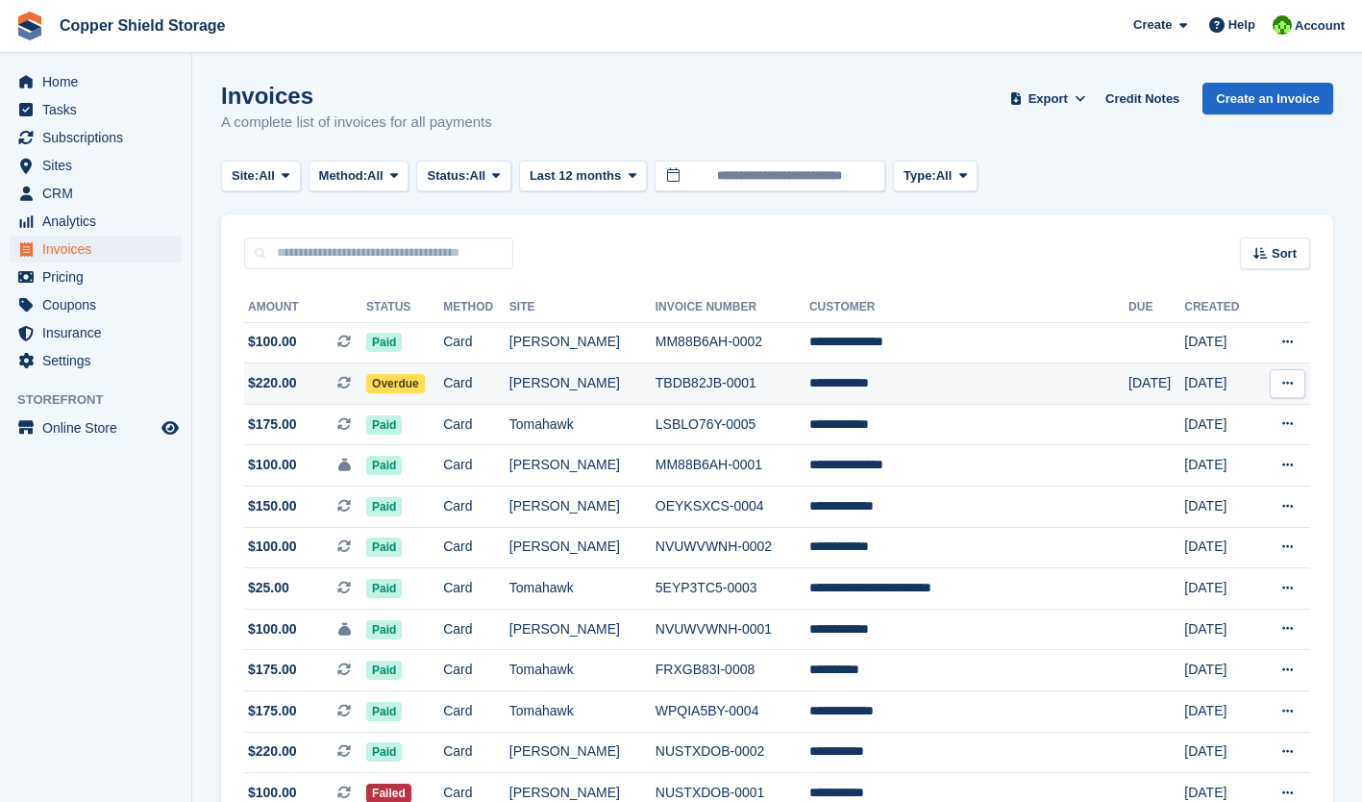
click at [509, 376] on td "Card" at bounding box center [476, 383] width 66 height 41
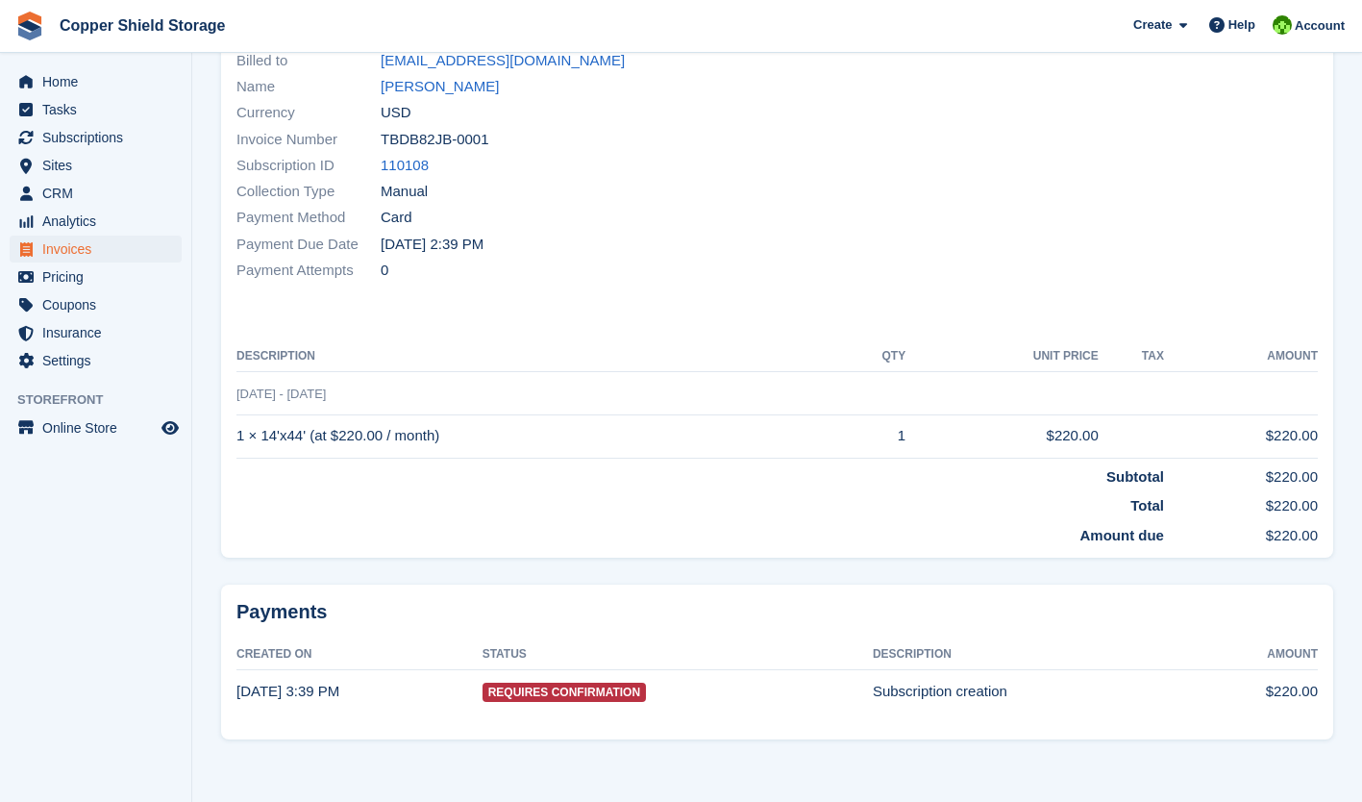
scroll to position [190, 0]
